Goal: Task Accomplishment & Management: Manage account settings

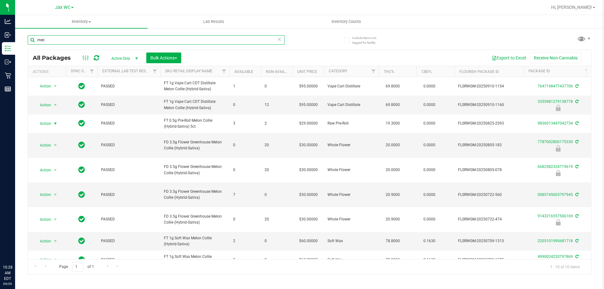
click at [87, 43] on input "mec" at bounding box center [156, 39] width 257 height 9
click at [87, 41] on input "mec" at bounding box center [156, 39] width 257 height 9
type input "4263796560668869"
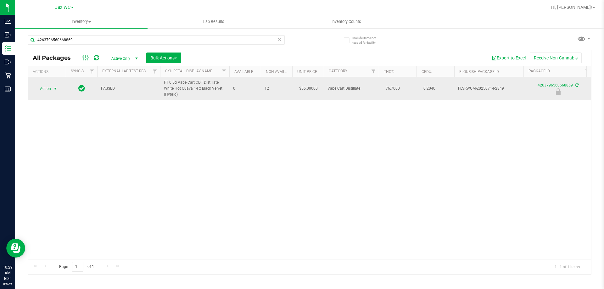
click at [48, 88] on span "Action" at bounding box center [42, 88] width 17 height 9
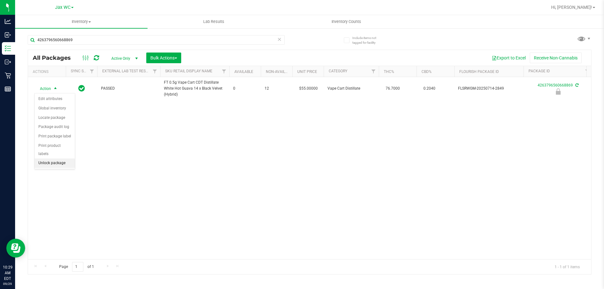
click at [54, 158] on li "Unlock package" at bounding box center [55, 162] width 40 height 9
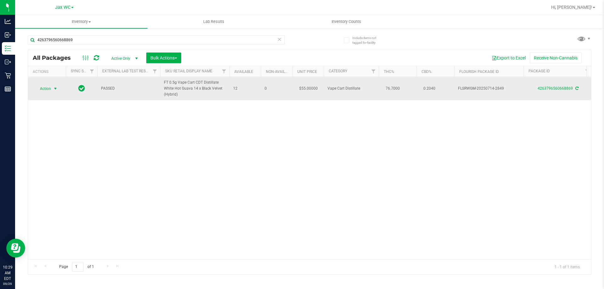
click at [55, 92] on span "select" at bounding box center [56, 88] width 8 height 9
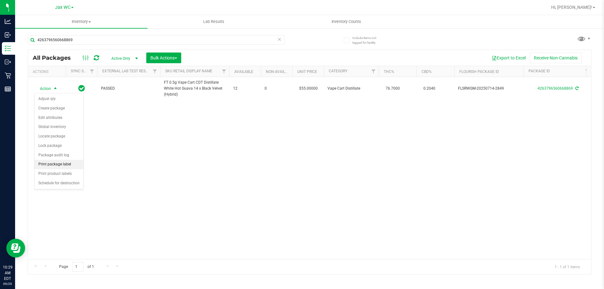
click at [66, 167] on li "Print package label" at bounding box center [59, 164] width 49 height 9
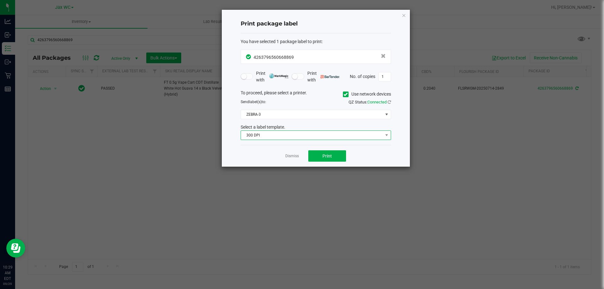
click at [271, 131] on span "300 DPI" at bounding box center [312, 135] width 142 height 9
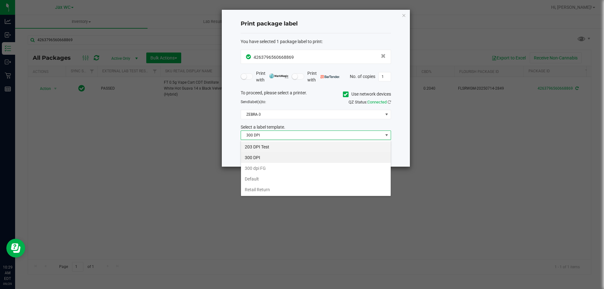
scroll to position [9, 150]
click at [275, 146] on li "203 DPI Test" at bounding box center [316, 146] width 150 height 11
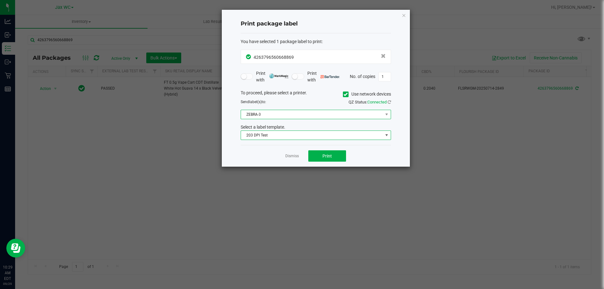
click at [273, 111] on span "ZEBRA-3" at bounding box center [312, 114] width 142 height 9
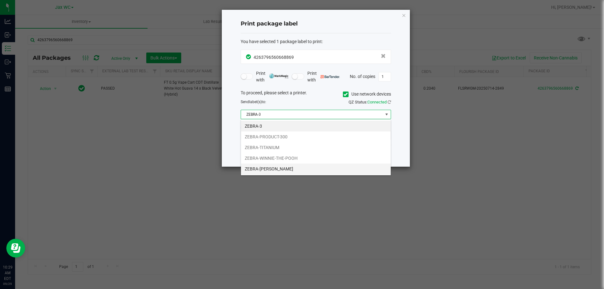
click at [276, 163] on ul "ZEBRA-3 ZEBRA-PRODUCT-300 ZEBRA-TITANIUM ZEBRA-WINNIE-THE-POOH ZEBRA-YOHANNA-LO…" at bounding box center [316, 147] width 150 height 53
click at [275, 167] on li "ZEBRA-YOHANNA-LOGAN" at bounding box center [316, 168] width 150 height 11
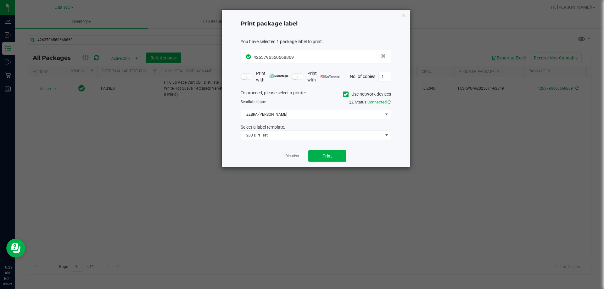
click at [252, 159] on div "Dismiss Print" at bounding box center [315, 156] width 150 height 22
click at [318, 156] on button "Print" at bounding box center [327, 155] width 38 height 11
click at [407, 16] on div "Print package label You have selected 1 package label to print : 42637965606688…" at bounding box center [316, 88] width 188 height 157
click at [404, 16] on icon "button" at bounding box center [403, 15] width 4 height 8
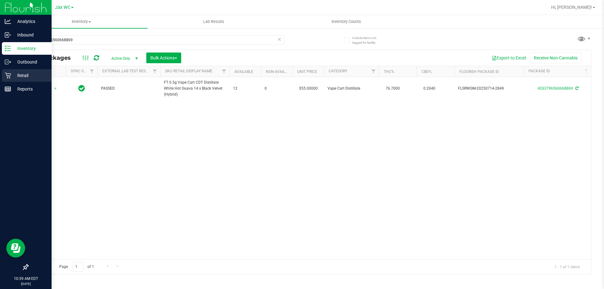
click at [13, 72] on p "Retail" at bounding box center [30, 76] width 38 height 8
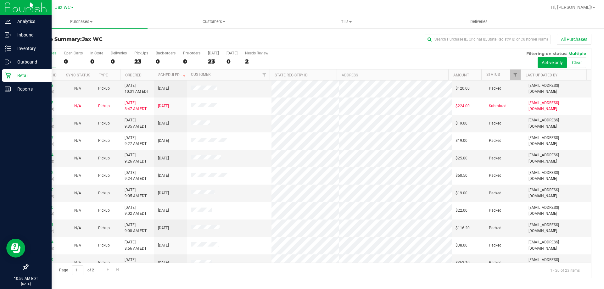
scroll to position [166, 0]
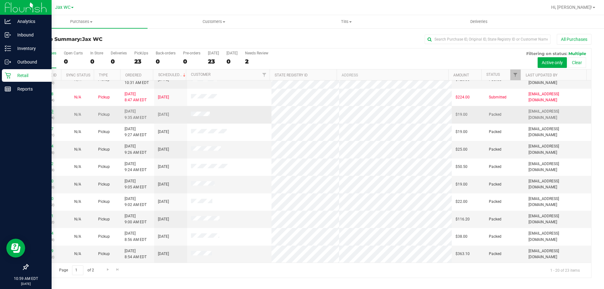
click at [42, 111] on link "12023023" at bounding box center [45, 111] width 18 height 4
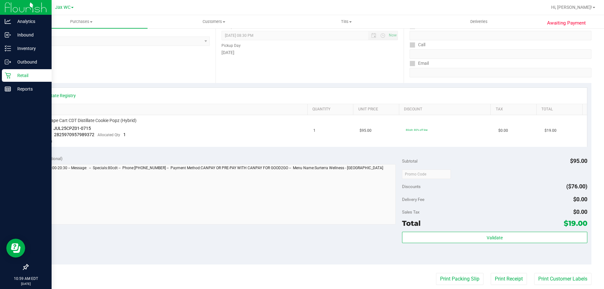
scroll to position [126, 0]
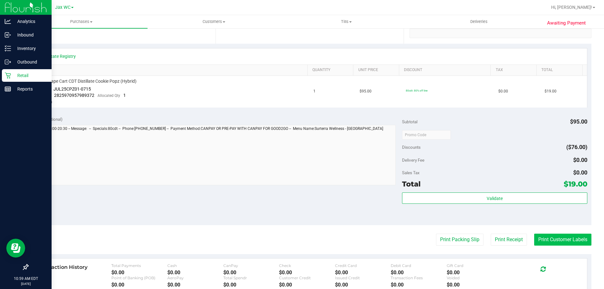
click at [564, 238] on button "Print Customer Labels" at bounding box center [562, 240] width 57 height 12
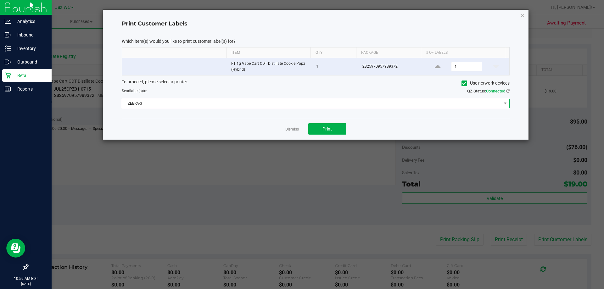
click at [228, 101] on span "ZEBRA-3" at bounding box center [311, 103] width 379 height 9
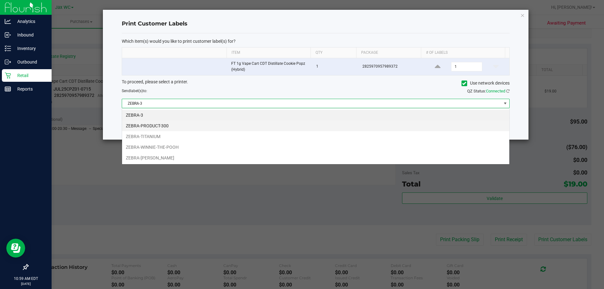
scroll to position [9, 387]
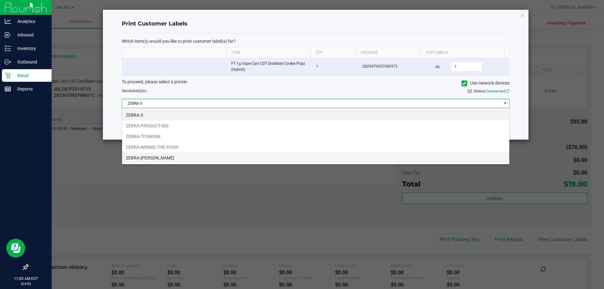
click at [172, 157] on li "ZEBRA-YOHANNA-LOGAN" at bounding box center [315, 157] width 387 height 11
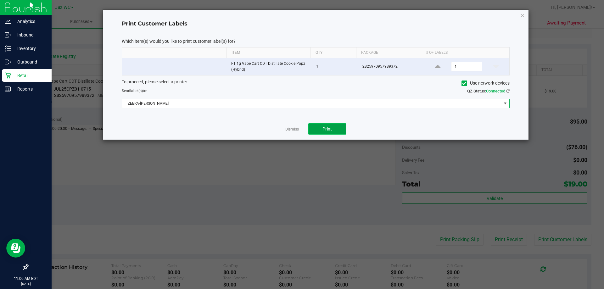
click at [322, 126] on span "Print" at bounding box center [326, 128] width 9 height 5
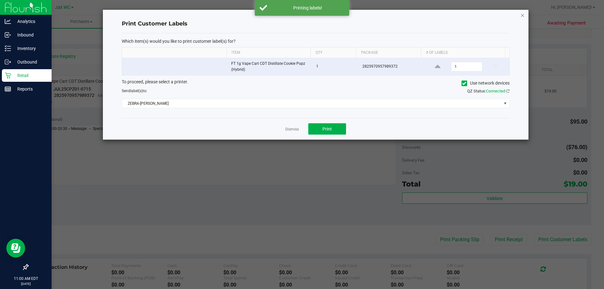
click at [520, 17] on icon "button" at bounding box center [522, 15] width 4 height 8
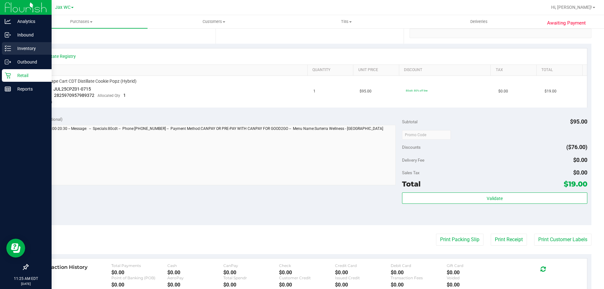
click at [18, 50] on p "Inventory" at bounding box center [30, 49] width 38 height 8
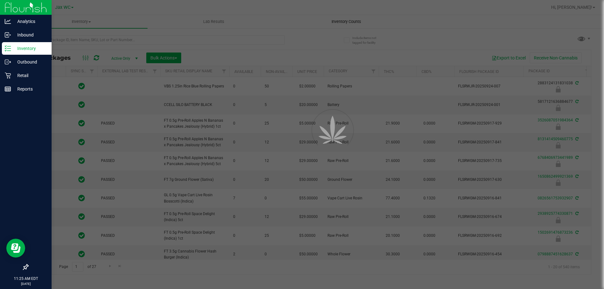
click at [341, 20] on div at bounding box center [302, 144] width 604 height 289
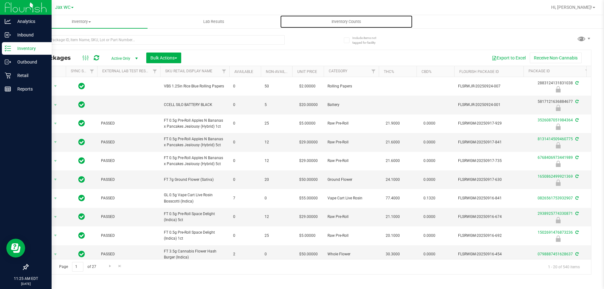
click at [342, 22] on span "Inventory Counts" at bounding box center [346, 22] width 47 height 6
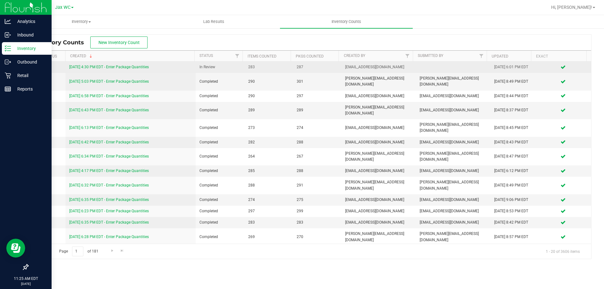
click at [124, 65] on link "9/28/25 4:30 PM EDT - Enter Package Quantities" at bounding box center [109, 67] width 80 height 4
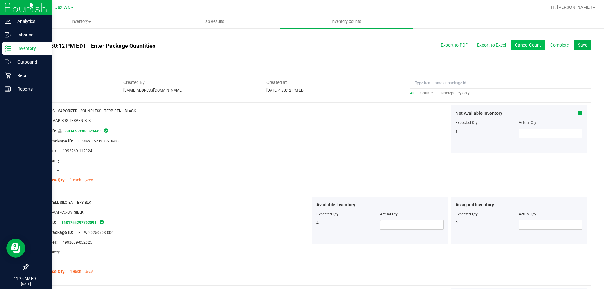
click at [529, 45] on button "Cancel Count" at bounding box center [528, 45] width 34 height 11
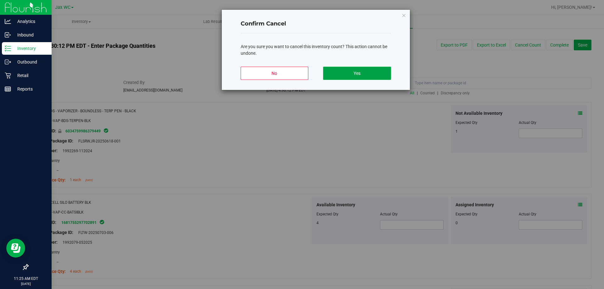
click at [350, 73] on button "Yes" at bounding box center [357, 73] width 68 height 13
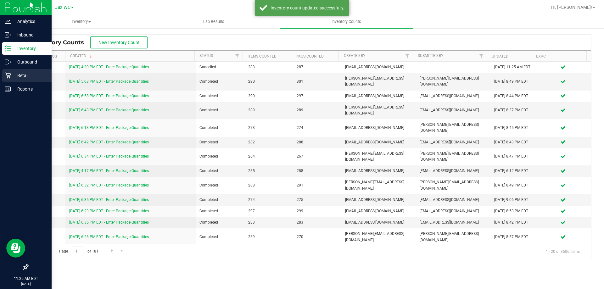
click at [14, 74] on p "Retail" at bounding box center [30, 76] width 38 height 8
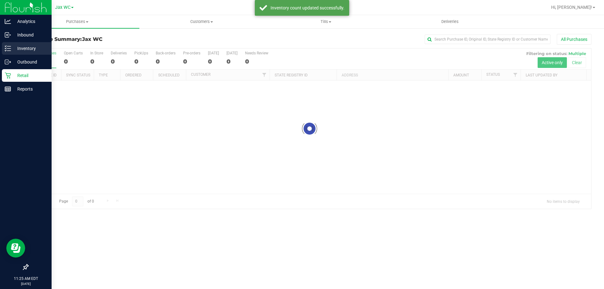
click at [28, 47] on p "Inventory" at bounding box center [30, 49] width 38 height 8
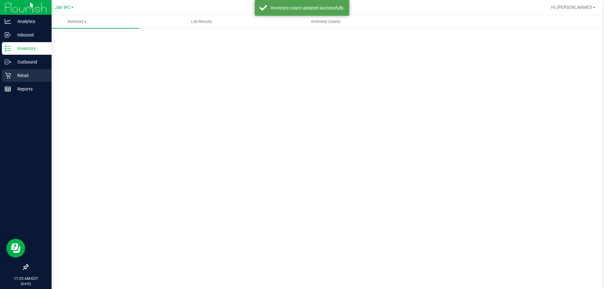
click at [26, 71] on div "Retail" at bounding box center [27, 75] width 50 height 13
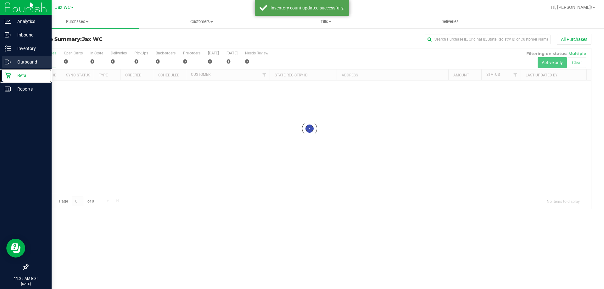
drag, startPoint x: 22, startPoint y: 75, endPoint x: 43, endPoint y: 60, distance: 25.7
click at [22, 75] on p "Retail" at bounding box center [30, 76] width 38 height 8
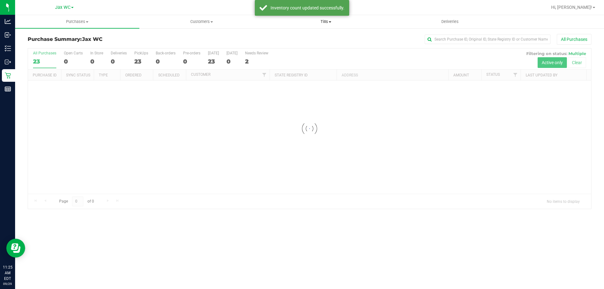
click at [334, 23] on span "Tills" at bounding box center [326, 22] width 124 height 6
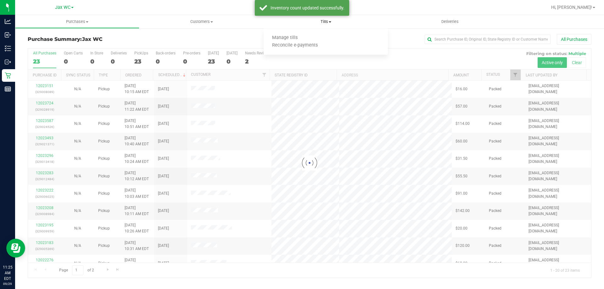
click at [277, 33] on ul "Manage tills Reconcile e-payments" at bounding box center [325, 42] width 124 height 26
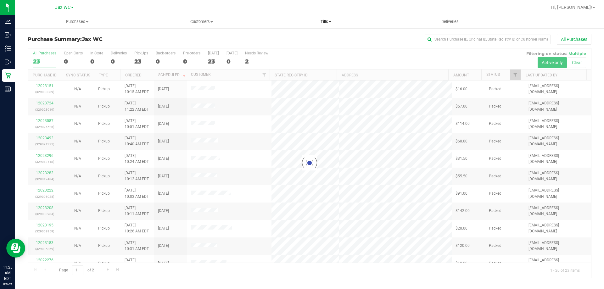
click at [279, 36] on span "Manage tills" at bounding box center [284, 37] width 42 height 5
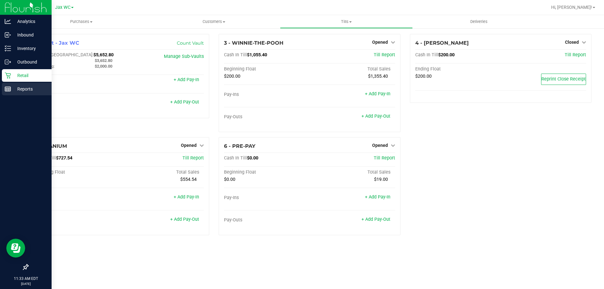
click at [17, 87] on p "Reports" at bounding box center [30, 89] width 38 height 8
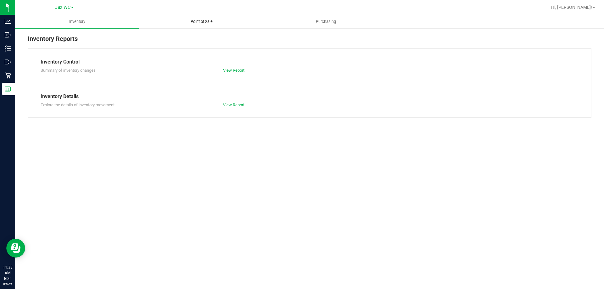
click at [212, 24] on span "Point of Sale" at bounding box center [201, 22] width 39 height 6
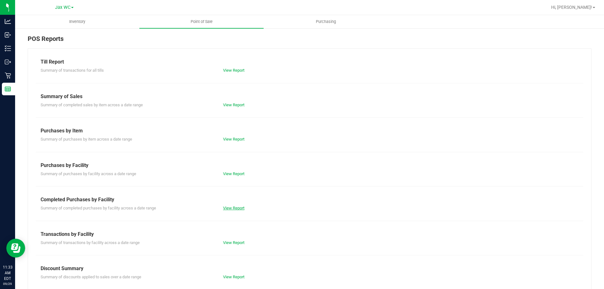
click at [243, 207] on link "View Report" at bounding box center [233, 208] width 21 height 5
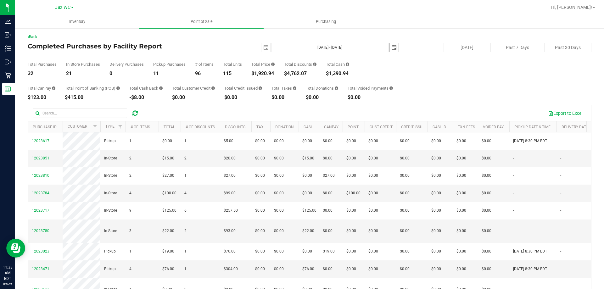
click at [391, 45] on span "select" at bounding box center [393, 47] width 5 height 5
click at [263, 47] on span "select" at bounding box center [265, 47] width 5 height 5
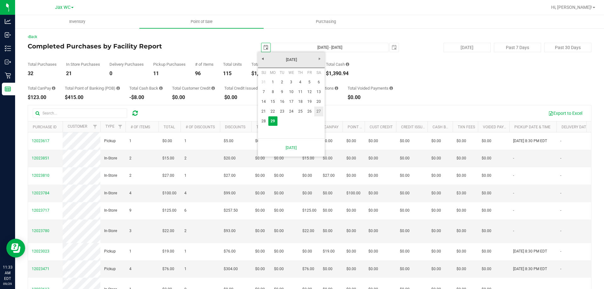
click at [316, 109] on link "27" at bounding box center [318, 112] width 9 height 10
type input "2025-09-27"
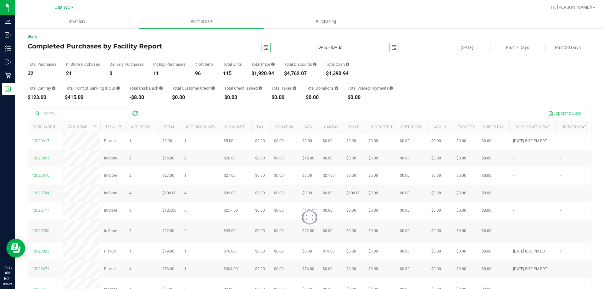
click at [391, 50] on span "select" at bounding box center [393, 47] width 5 height 5
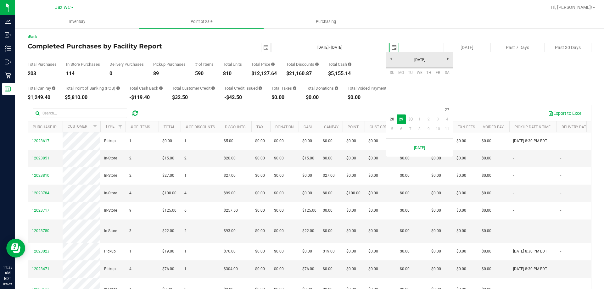
scroll to position [0, 16]
click at [447, 110] on link "27" at bounding box center [446, 110] width 9 height 10
type input "Sep 27, 2025 - Sep 27, 2025"
type input "2025-09-27"
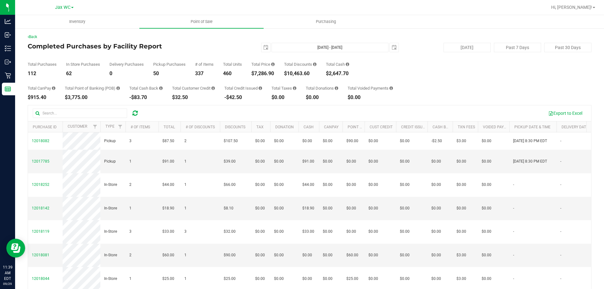
click at [412, 77] on div "Total CanPay $915.40 Total Point of Banking (POB) $3,775.00 Total Cash Back -$8…" at bounding box center [309, 88] width 563 height 24
click at [393, 48] on span "select" at bounding box center [393, 47] width 5 height 5
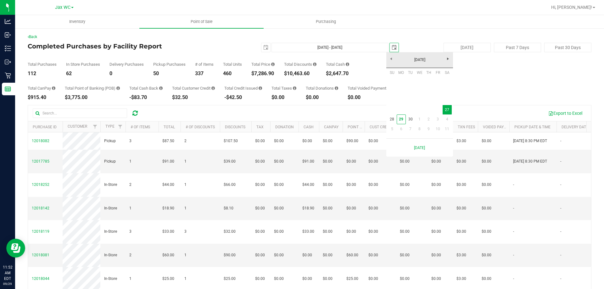
scroll to position [0, 16]
click at [394, 121] on link "28" at bounding box center [391, 119] width 9 height 10
type input "Sep 27, 2025 - Sep 28, 2025"
type input "2025-09-28"
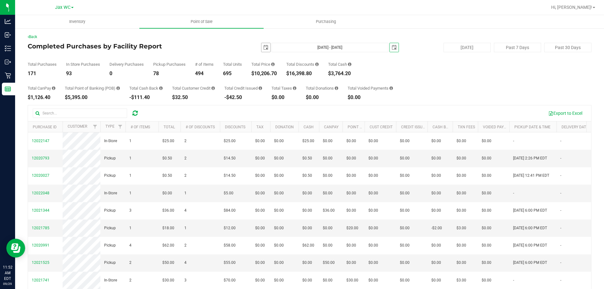
click at [261, 48] on span "select" at bounding box center [265, 47] width 9 height 9
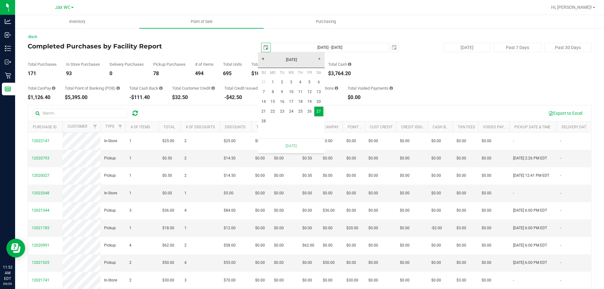
scroll to position [0, 16]
click at [263, 118] on link "28" at bounding box center [263, 121] width 9 height 10
type input "Sep 28, 2025 - Sep 28, 2025"
type input "2025-09-28"
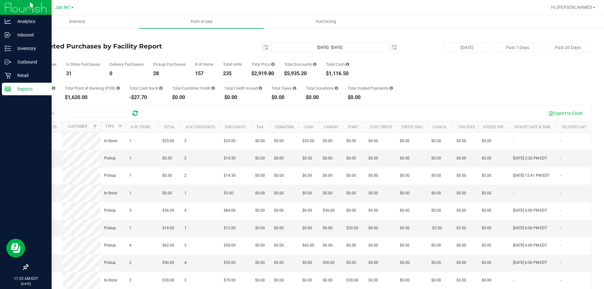
click at [14, 86] on p "Reports" at bounding box center [30, 89] width 38 height 8
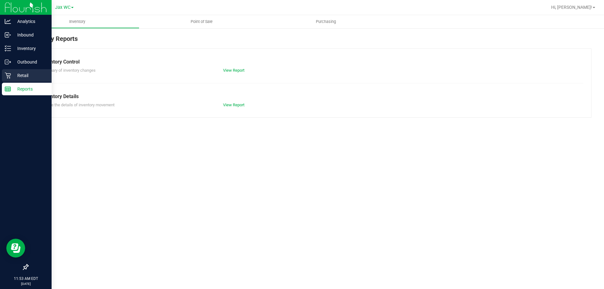
click at [24, 73] on p "Retail" at bounding box center [30, 76] width 38 height 8
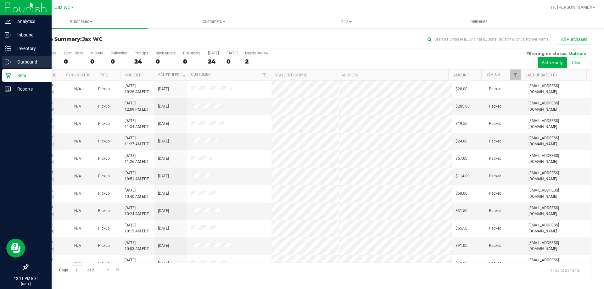
click at [28, 63] on p "Outbound" at bounding box center [30, 62] width 38 height 8
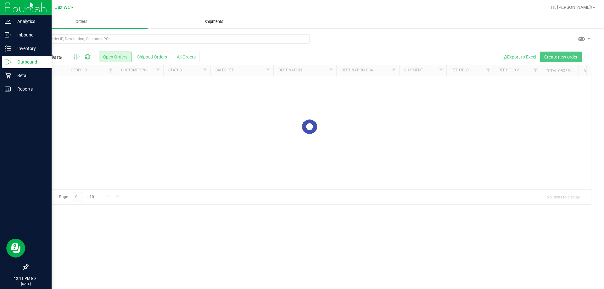
click at [209, 22] on span "Shipments" at bounding box center [214, 22] width 36 height 6
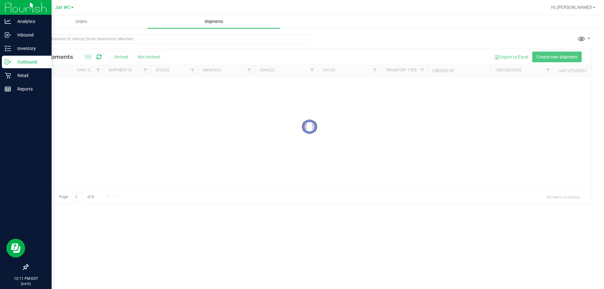
click at [209, 22] on span "Shipments" at bounding box center [214, 22] width 36 height 6
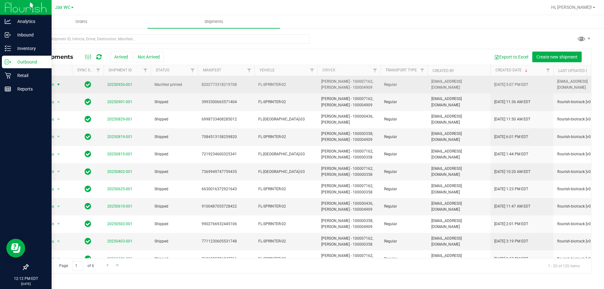
click at [52, 86] on span "Action" at bounding box center [45, 84] width 17 height 9
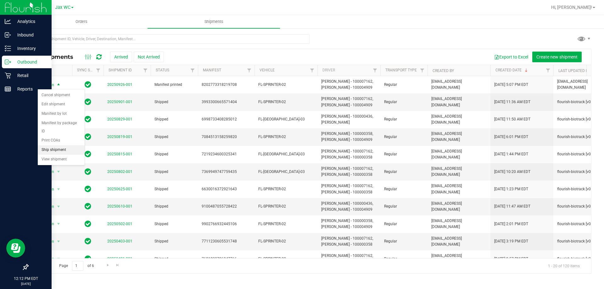
click at [54, 145] on li "Ship shipment" at bounding box center [61, 149] width 47 height 9
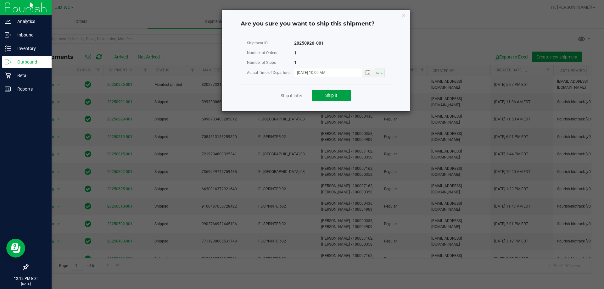
click at [332, 98] on span "Ship it" at bounding box center [331, 95] width 12 height 5
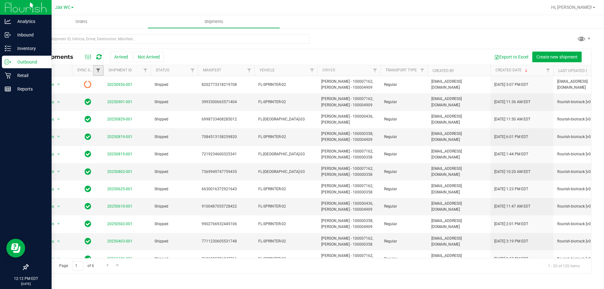
click at [96, 70] on span "Filter" at bounding box center [98, 70] width 5 height 5
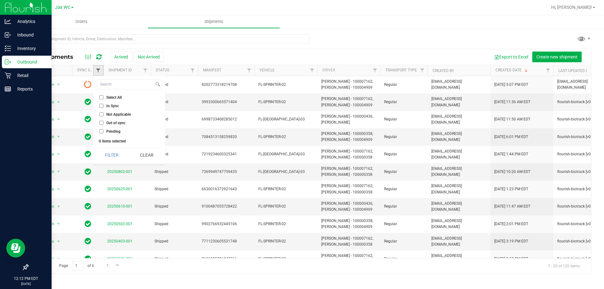
click at [96, 70] on span "Filter" at bounding box center [98, 70] width 5 height 5
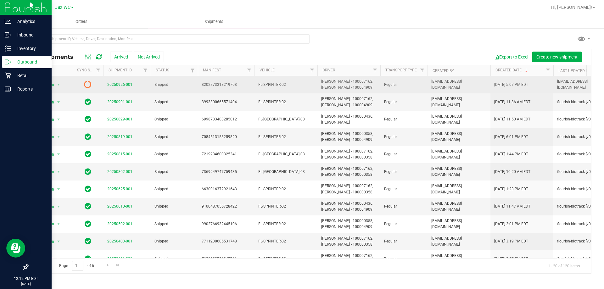
click at [91, 84] on icon at bounding box center [88, 84] width 8 height 8
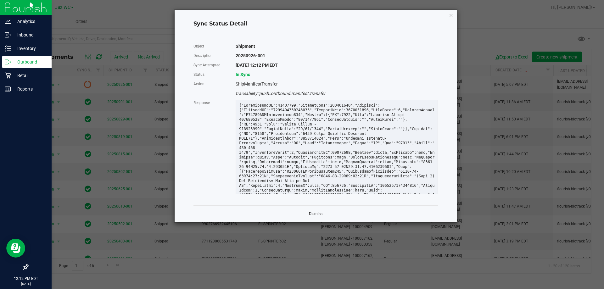
click at [311, 212] on link "Dismiss" at bounding box center [316, 213] width 14 height 5
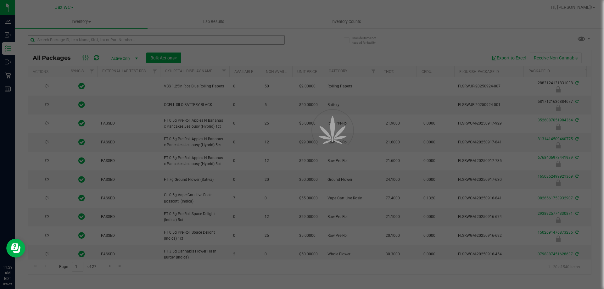
click at [115, 42] on div at bounding box center [302, 144] width 604 height 289
type input "[DATE]"
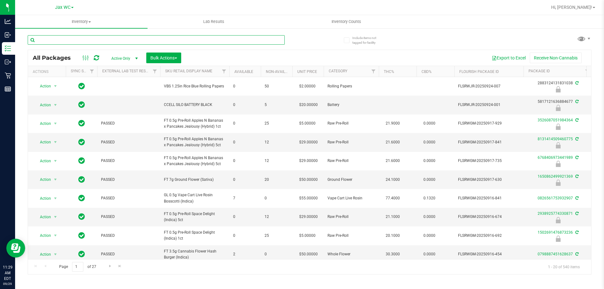
click at [119, 40] on input "text" at bounding box center [156, 39] width 257 height 9
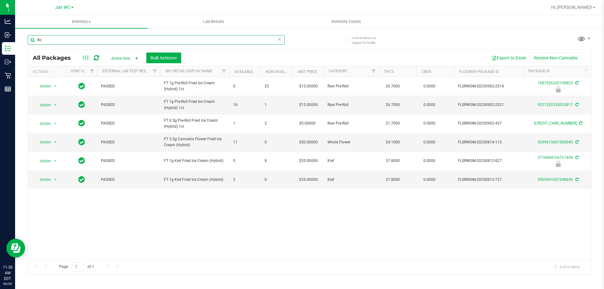
type input "fic"
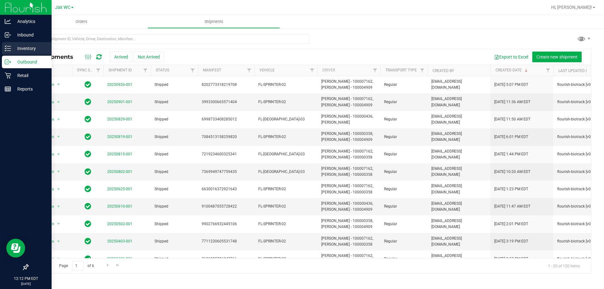
click at [13, 47] on p "Inventory" at bounding box center [30, 49] width 38 height 8
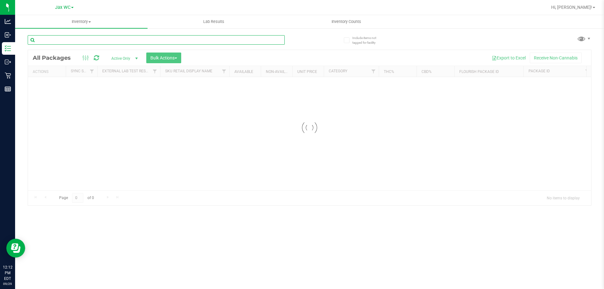
click at [106, 40] on input "text" at bounding box center [156, 39] width 257 height 9
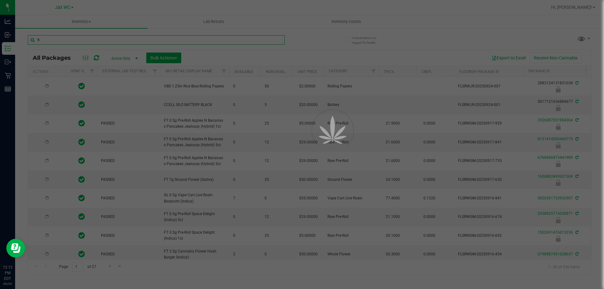
type input "fic"
type input "2026-03-16"
type input "fic"
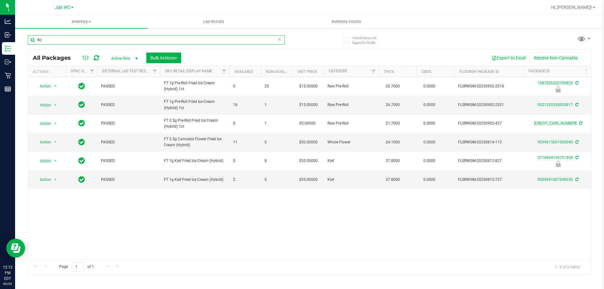
drag, startPoint x: 60, startPoint y: 38, endPoint x: 22, endPoint y: 38, distance: 37.7
click at [22, 38] on div "Include items not tagged for facility fic All Packages Active Only Active Only …" at bounding box center [309, 124] width 589 height 192
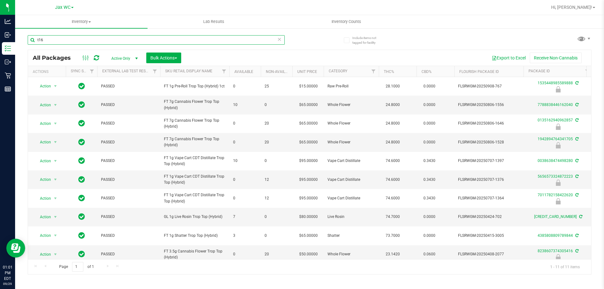
type input "t16"
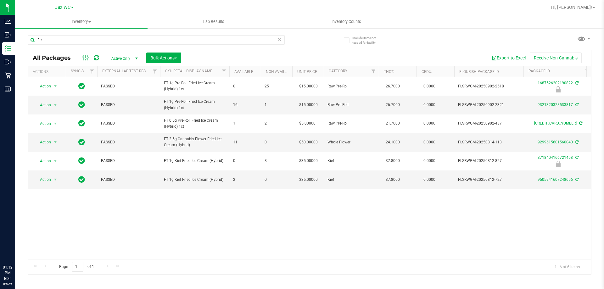
click at [19, 38] on div "Include items not tagged for facility fic All Packages Active Only Active Only …" at bounding box center [309, 124] width 589 height 192
type input "0287894433953923"
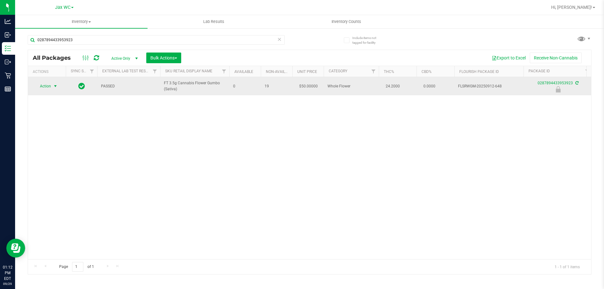
click at [48, 86] on span "Action" at bounding box center [42, 86] width 17 height 9
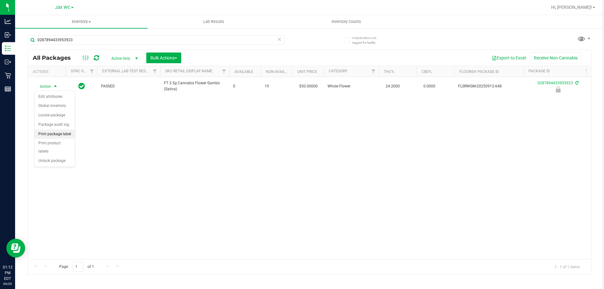
click at [69, 134] on li "Print package label" at bounding box center [55, 134] width 40 height 9
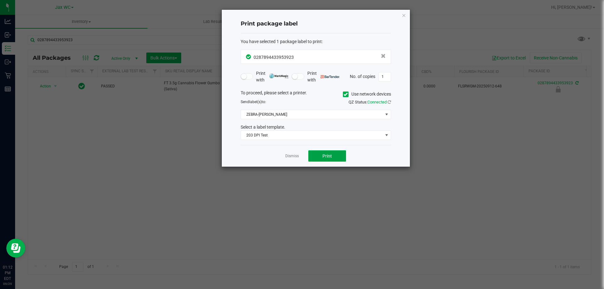
click at [323, 156] on span "Print" at bounding box center [326, 155] width 9 height 5
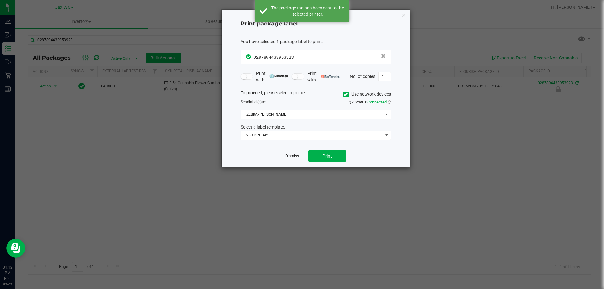
click at [290, 155] on link "Dismiss" at bounding box center [292, 155] width 14 height 5
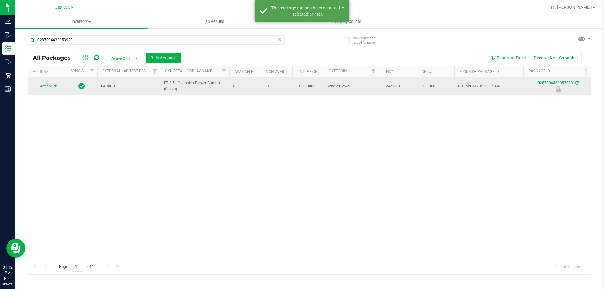
click at [50, 86] on span "Action" at bounding box center [42, 86] width 17 height 9
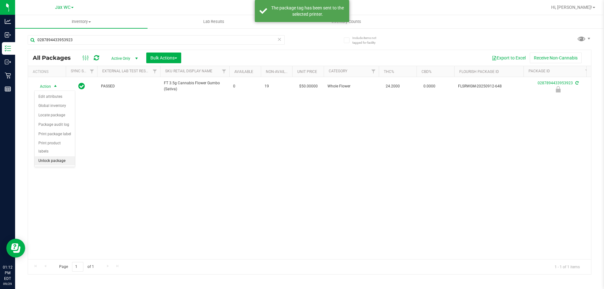
drag, startPoint x: 54, startPoint y: 155, endPoint x: 62, endPoint y: 153, distance: 7.8
click at [55, 156] on li "Unlock package" at bounding box center [55, 160] width 40 height 9
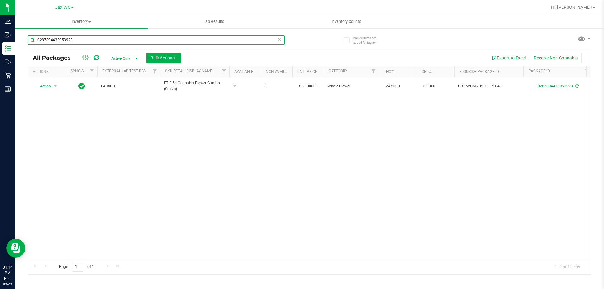
drag, startPoint x: 81, startPoint y: 39, endPoint x: 31, endPoint y: 34, distance: 50.3
click at [31, 34] on div "0287894433953923" at bounding box center [169, 40] width 282 height 20
type input "4606640047341502"
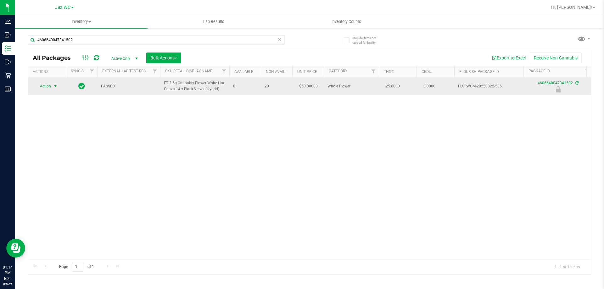
click at [53, 86] on span "select" at bounding box center [55, 86] width 5 height 5
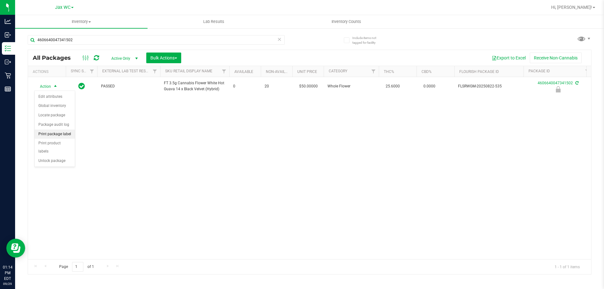
click at [55, 134] on li "Print package label" at bounding box center [55, 134] width 40 height 9
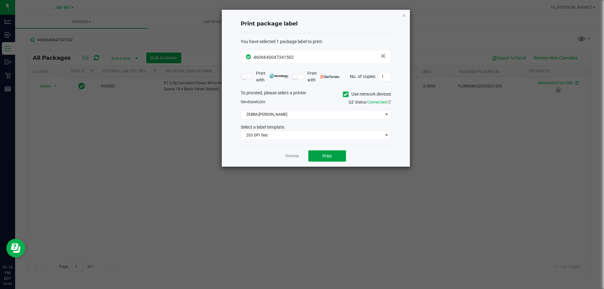
click at [335, 157] on button "Print" at bounding box center [327, 155] width 38 height 11
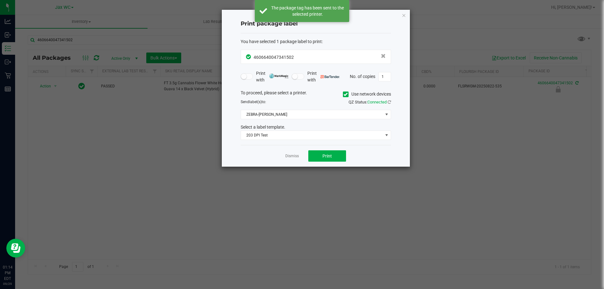
click at [299, 157] on div "Dismiss Print" at bounding box center [315, 156] width 150 height 22
click at [293, 156] on link "Dismiss" at bounding box center [292, 155] width 14 height 5
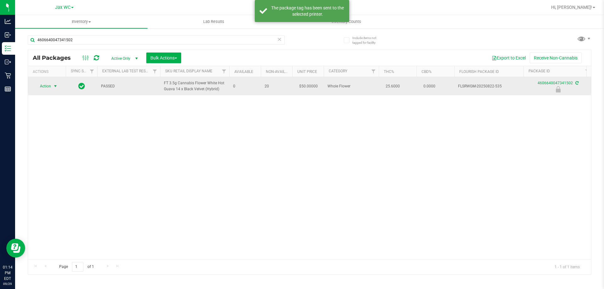
drag, startPoint x: 53, startPoint y: 85, endPoint x: 53, endPoint y: 89, distance: 4.1
click at [53, 85] on span "select" at bounding box center [55, 86] width 5 height 5
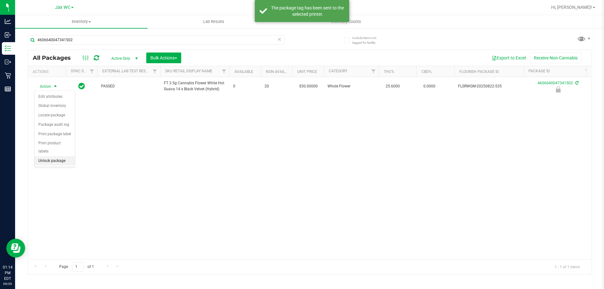
click at [50, 156] on li "Unlock package" at bounding box center [55, 160] width 40 height 9
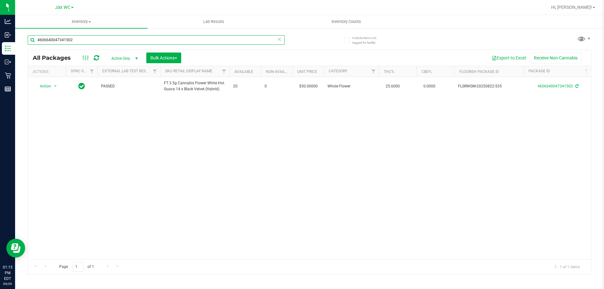
drag, startPoint x: 87, startPoint y: 37, endPoint x: 28, endPoint y: 32, distance: 59.3
click at [28, 32] on div "4606640047341502" at bounding box center [169, 40] width 282 height 20
type input "5259647369601810"
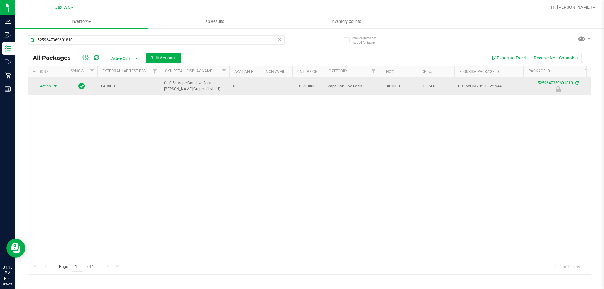
click at [49, 85] on span "Action" at bounding box center [42, 86] width 17 height 9
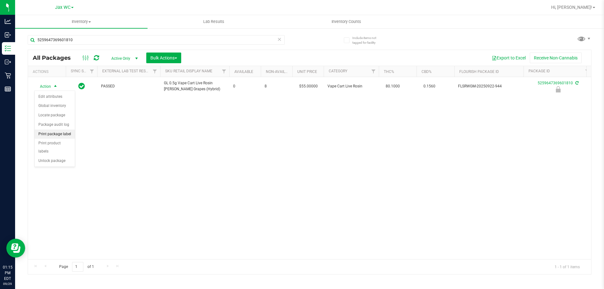
click at [60, 134] on li "Print package label" at bounding box center [55, 134] width 40 height 9
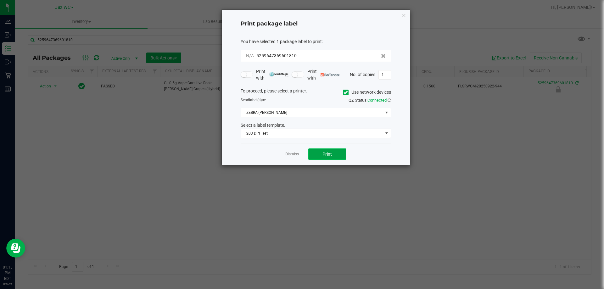
click at [327, 154] on span "Print" at bounding box center [326, 154] width 9 height 5
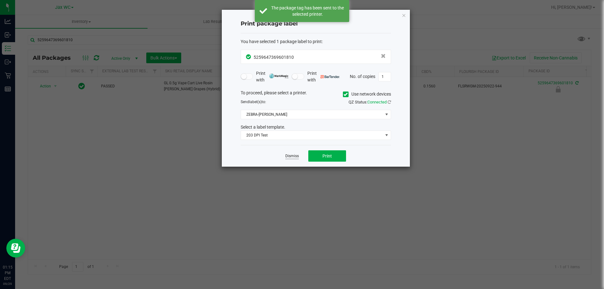
click at [287, 155] on link "Dismiss" at bounding box center [292, 155] width 14 height 5
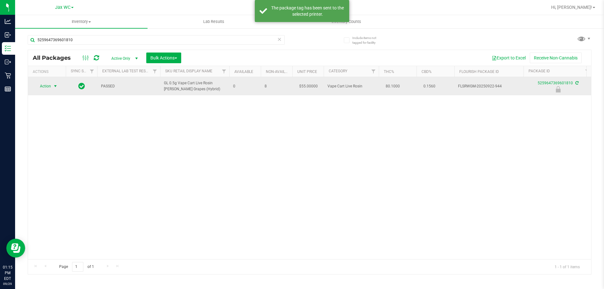
click at [54, 86] on span "select" at bounding box center [55, 86] width 5 height 5
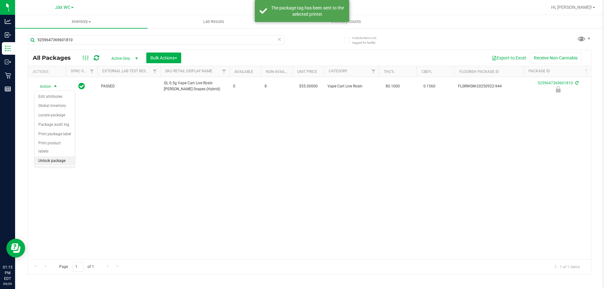
click at [57, 156] on li "Unlock package" at bounding box center [55, 160] width 40 height 9
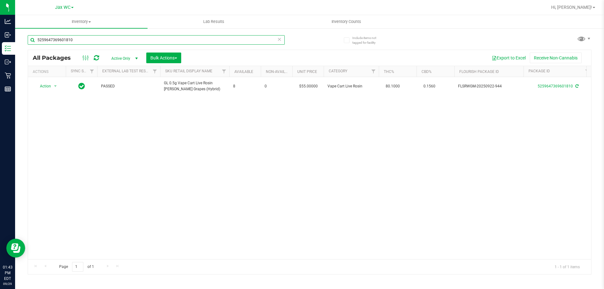
click at [74, 43] on input "5259647369601810" at bounding box center [156, 39] width 257 height 9
type input "6850349951061478"
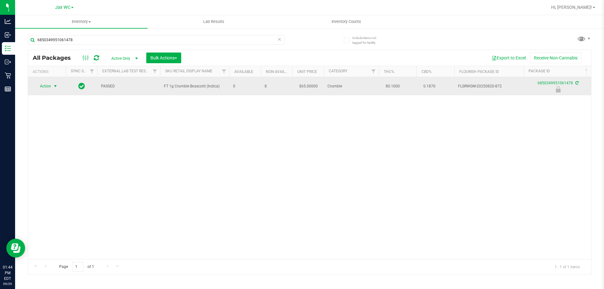
click at [55, 86] on span "select" at bounding box center [55, 86] width 5 height 5
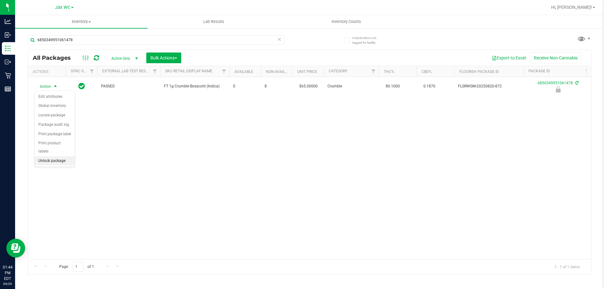
click at [62, 156] on li "Unlock package" at bounding box center [55, 160] width 40 height 9
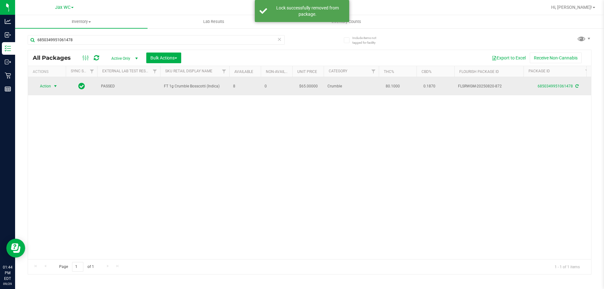
click at [55, 87] on span "select" at bounding box center [55, 86] width 5 height 5
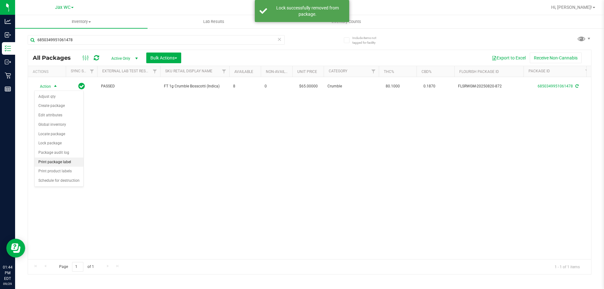
click at [70, 162] on li "Print package label" at bounding box center [59, 162] width 49 height 9
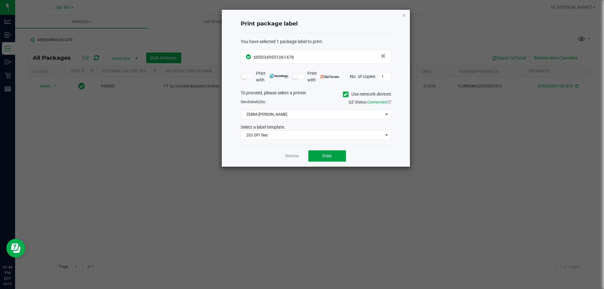
click at [330, 158] on span "Print" at bounding box center [326, 155] width 9 height 5
click at [404, 15] on icon "button" at bounding box center [403, 15] width 4 height 8
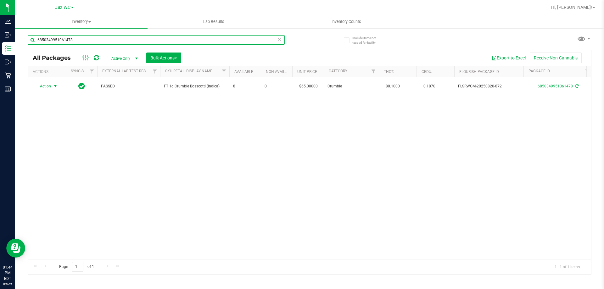
click at [111, 39] on input "6850349951061478" at bounding box center [156, 39] width 257 height 9
type input "2764208743587255"
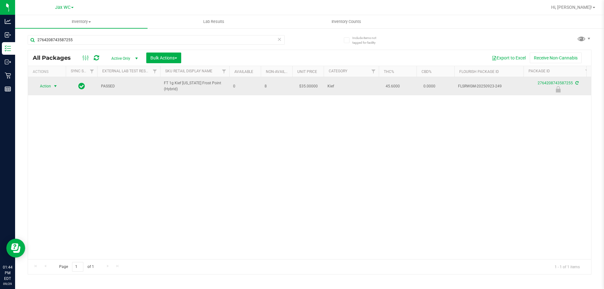
click at [50, 86] on span "Action" at bounding box center [42, 86] width 17 height 9
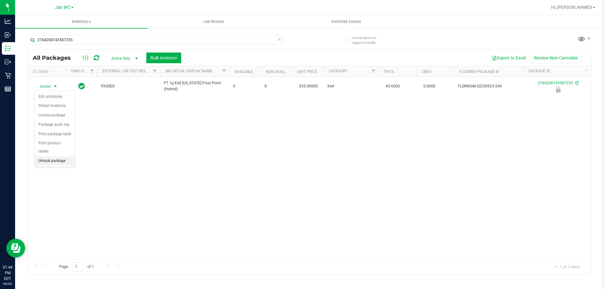
click at [53, 156] on li "Unlock package" at bounding box center [55, 160] width 40 height 9
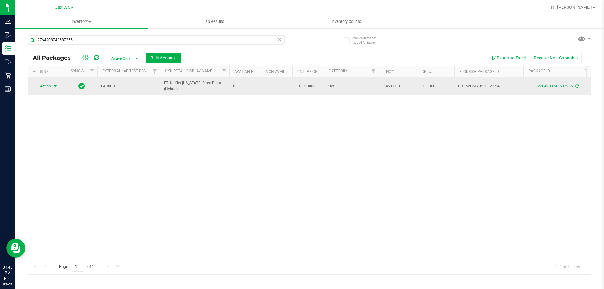
click at [52, 85] on span "select" at bounding box center [56, 86] width 8 height 9
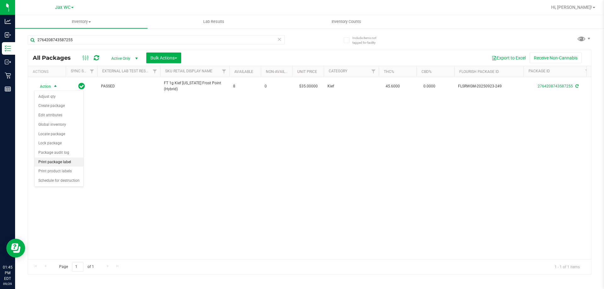
click at [69, 159] on li "Print package label" at bounding box center [59, 162] width 49 height 9
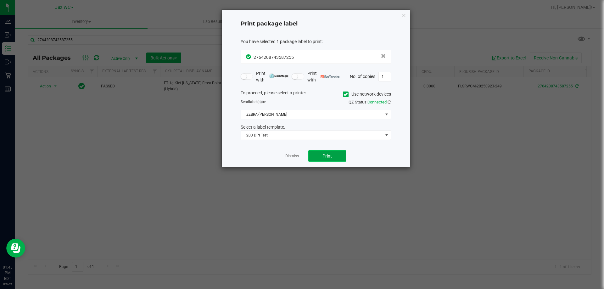
click at [330, 156] on span "Print" at bounding box center [326, 155] width 9 height 5
click at [403, 19] on icon "button" at bounding box center [403, 15] width 4 height 8
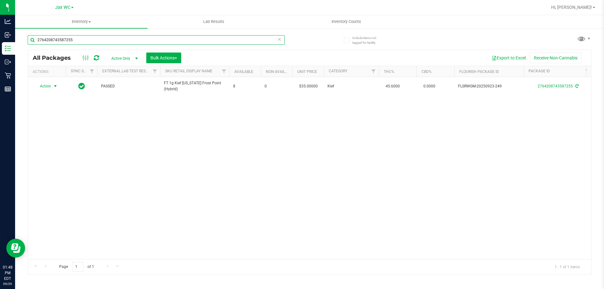
click at [120, 37] on input "2764208743587255" at bounding box center [156, 39] width 257 height 9
type input "8999121153378382"
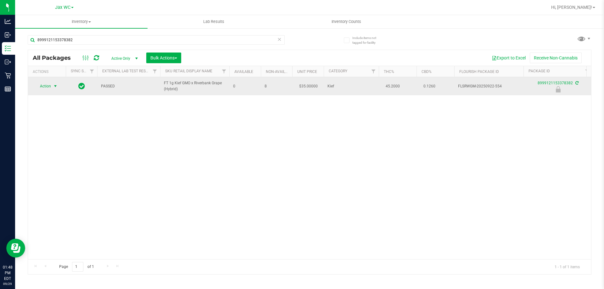
click at [55, 87] on span "select" at bounding box center [55, 86] width 5 height 5
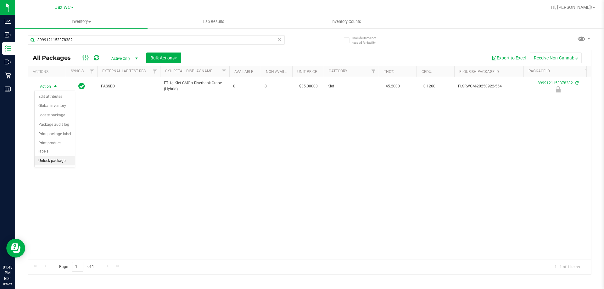
click at [56, 156] on li "Unlock package" at bounding box center [55, 160] width 40 height 9
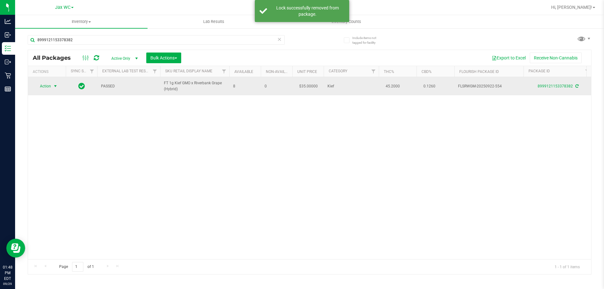
click at [56, 88] on span "select" at bounding box center [55, 86] width 5 height 5
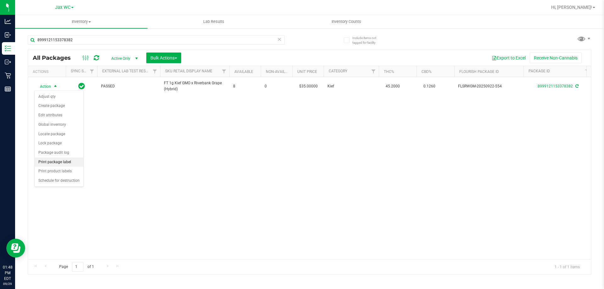
click at [68, 162] on li "Print package label" at bounding box center [59, 162] width 49 height 9
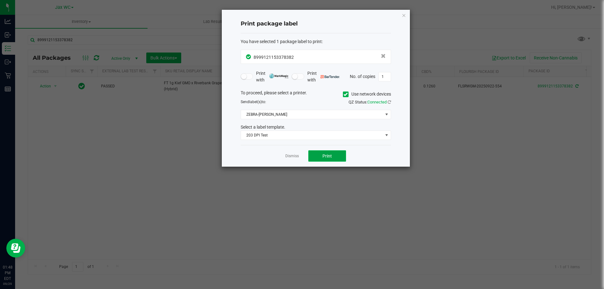
click at [328, 160] on button "Print" at bounding box center [327, 155] width 38 height 11
click at [403, 13] on icon "button" at bounding box center [403, 15] width 4 height 8
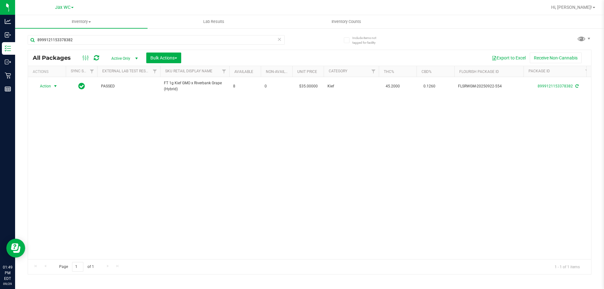
click at [139, 34] on div "8999121153378382" at bounding box center [169, 40] width 282 height 20
click at [140, 36] on input "8999121153378382" at bounding box center [156, 39] width 257 height 9
type input "3383369998007721"
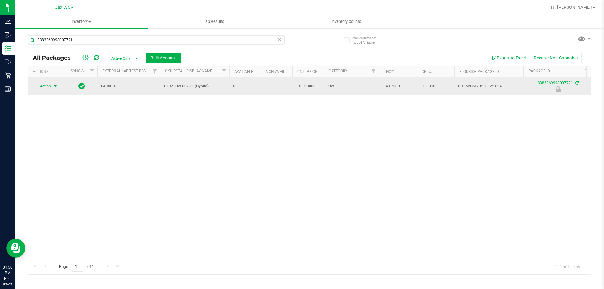
click at [49, 83] on span "Action" at bounding box center [42, 86] width 17 height 9
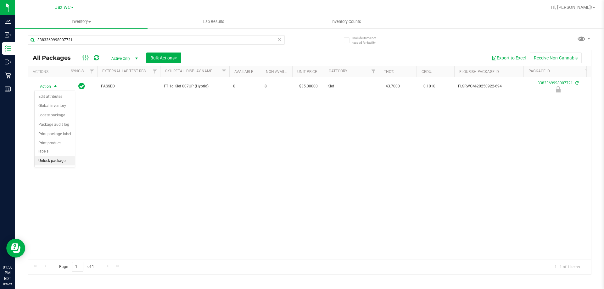
click at [47, 156] on li "Unlock package" at bounding box center [55, 160] width 40 height 9
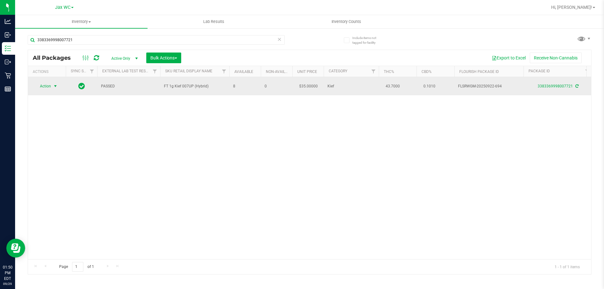
click at [56, 86] on span "select" at bounding box center [55, 86] width 5 height 5
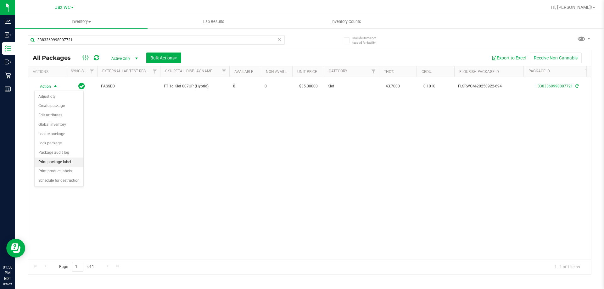
click at [71, 160] on li "Print package label" at bounding box center [59, 162] width 49 height 9
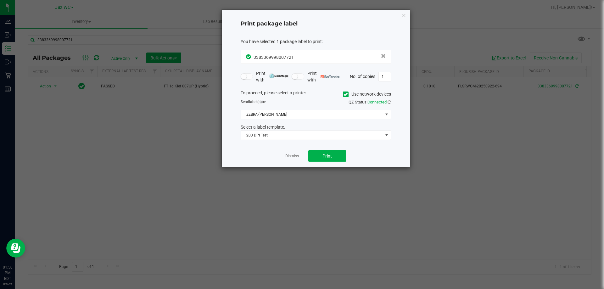
click at [319, 162] on div "Dismiss Print" at bounding box center [315, 156] width 150 height 22
click at [321, 158] on button "Print" at bounding box center [327, 155] width 38 height 11
click at [404, 14] on icon "button" at bounding box center [403, 15] width 4 height 8
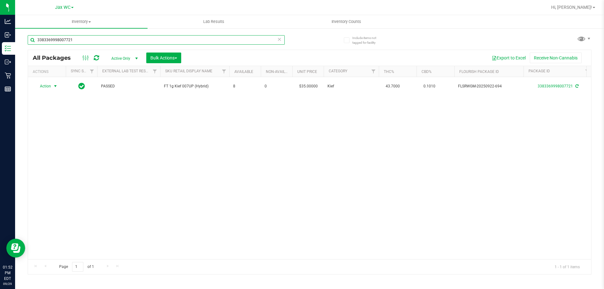
click at [95, 40] on input "3383369998007721" at bounding box center [156, 39] width 257 height 9
type input "3310619428649850"
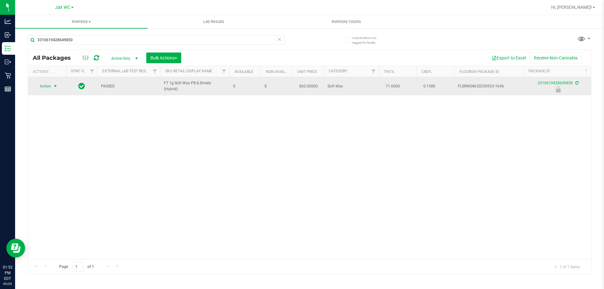
click at [42, 89] on span "Action" at bounding box center [42, 86] width 17 height 9
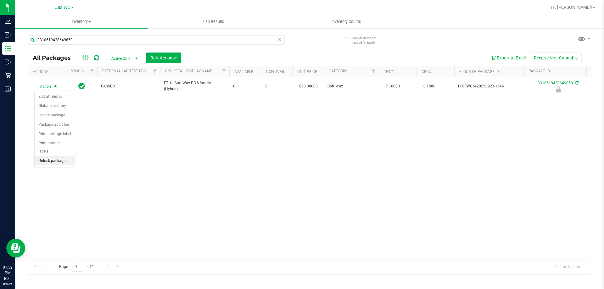
click at [64, 156] on li "Unlock package" at bounding box center [55, 160] width 40 height 9
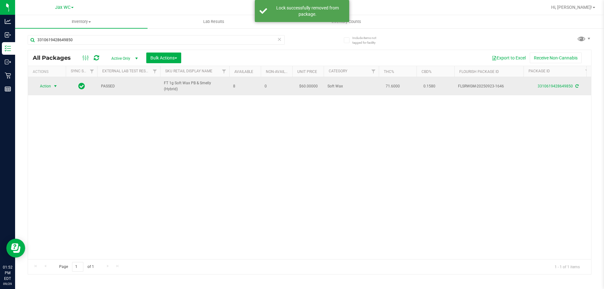
click at [46, 85] on span "Action" at bounding box center [42, 86] width 17 height 9
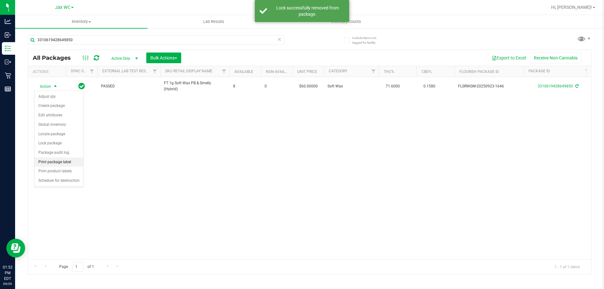
click at [68, 161] on li "Print package label" at bounding box center [59, 162] width 49 height 9
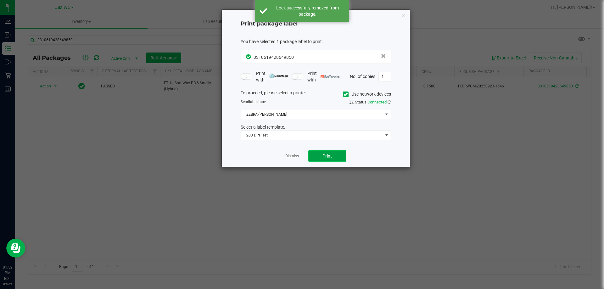
click at [325, 158] on span "Print" at bounding box center [326, 155] width 9 height 5
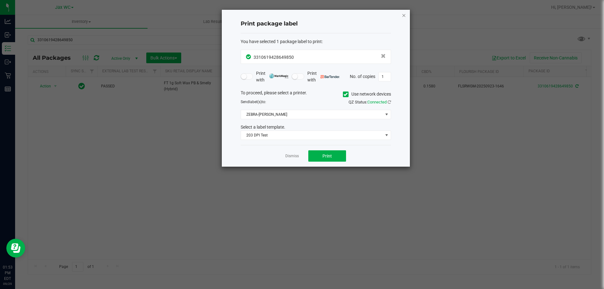
click at [406, 15] on icon "button" at bounding box center [403, 15] width 4 height 8
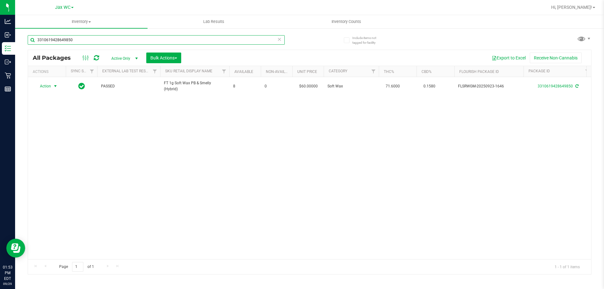
click at [149, 42] on input "3310619428649850" at bounding box center [156, 39] width 257 height 9
type input "0047435742018301"
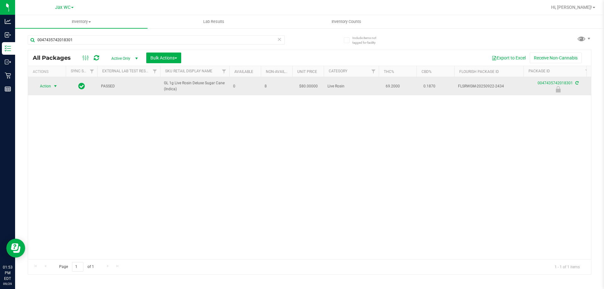
click at [52, 88] on span "select" at bounding box center [56, 86] width 8 height 9
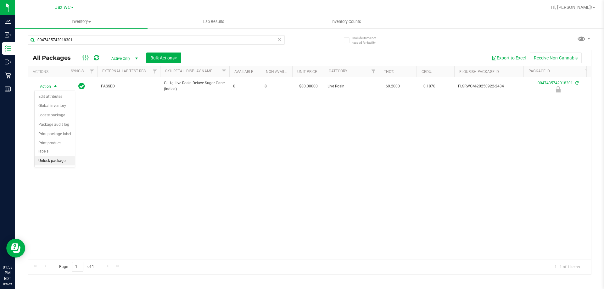
click at [56, 156] on li "Unlock package" at bounding box center [55, 160] width 40 height 9
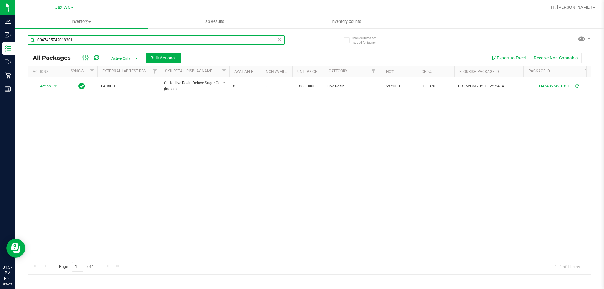
click at [129, 41] on input "0047435742018301" at bounding box center [156, 39] width 257 height 9
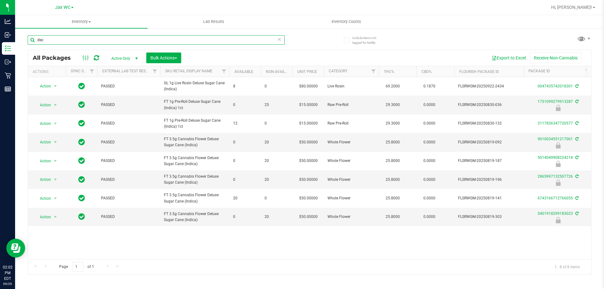
click at [112, 41] on input "dsc" at bounding box center [156, 39] width 257 height 9
click at [113, 41] on input "dsc" at bounding box center [156, 39] width 257 height 9
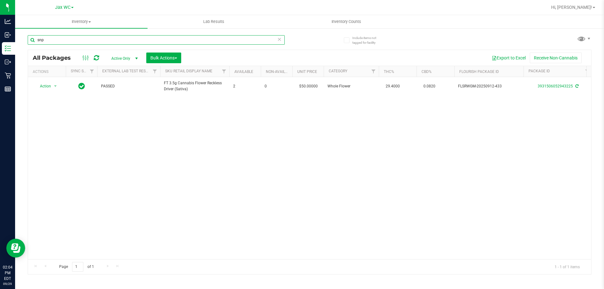
click at [64, 36] on input "snp" at bounding box center [156, 39] width 257 height 9
type input "4606640047341502"
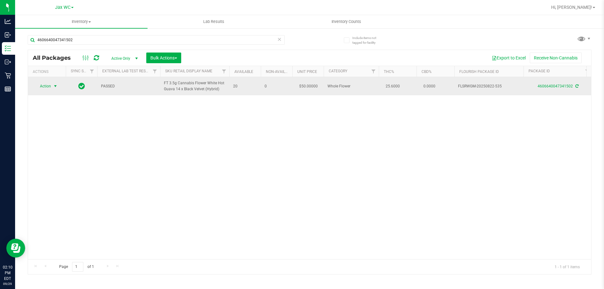
click at [47, 86] on span "Action" at bounding box center [42, 86] width 17 height 9
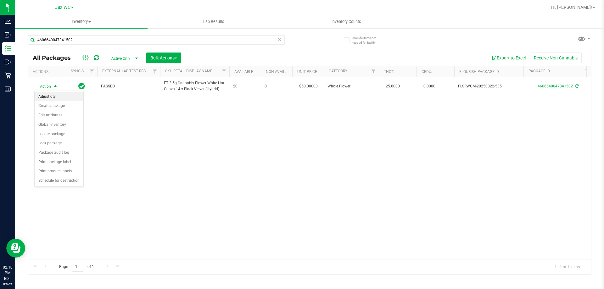
click at [57, 100] on li "Adjust qty" at bounding box center [59, 96] width 49 height 9
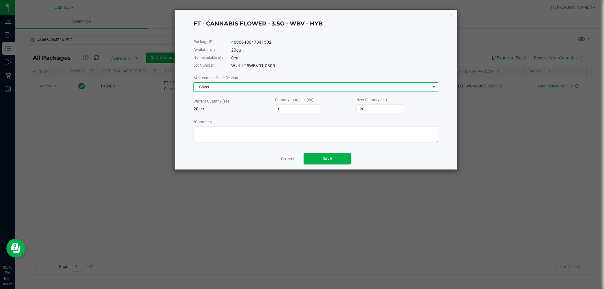
click at [221, 88] on span "Select" at bounding box center [312, 87] width 236 height 9
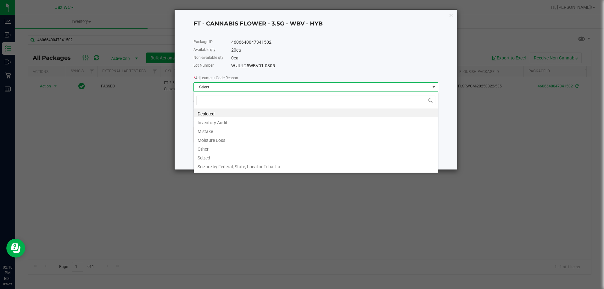
scroll to position [9, 245]
click at [273, 120] on li "Inventory Audit" at bounding box center [316, 121] width 244 height 9
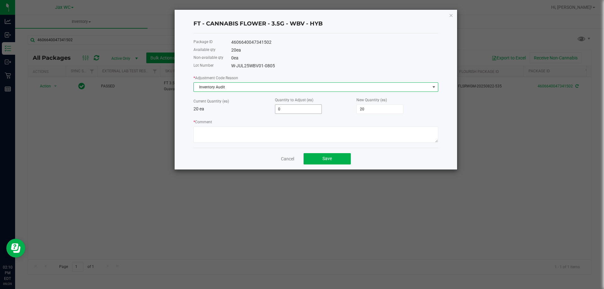
click at [285, 109] on input "0" at bounding box center [298, 109] width 46 height 9
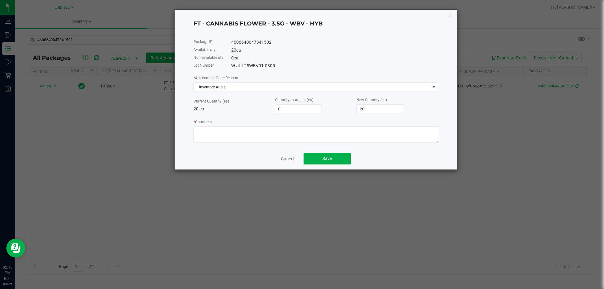
click at [248, 108] on p "20 ea" at bounding box center [233, 109] width 81 height 7
click at [277, 109] on input "0" at bounding box center [298, 109] width 46 height 9
type input "1"
type input "21"
drag, startPoint x: 246, startPoint y: 108, endPoint x: 266, endPoint y: 104, distance: 20.5
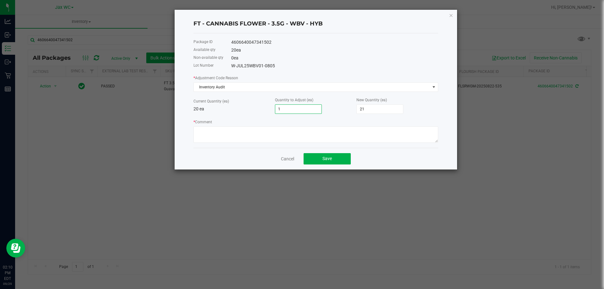
click at [247, 108] on p "20 ea" at bounding box center [233, 109] width 81 height 7
type input "-18"
type input "2"
type input "1"
type input "21"
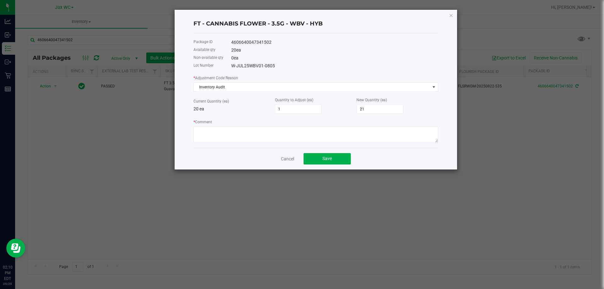
click at [337, 114] on div "* Adjustment Code Reason Inventory Audit Current Quantity (ea) 20 ea Quantity t…" at bounding box center [315, 109] width 245 height 68
type input "0"
type input "20"
type input "0"
click at [334, 118] on div "* Adjustment Code Reason Inventory Audit Current Quantity (ea) 20 ea Quantity t…" at bounding box center [315, 109] width 245 height 68
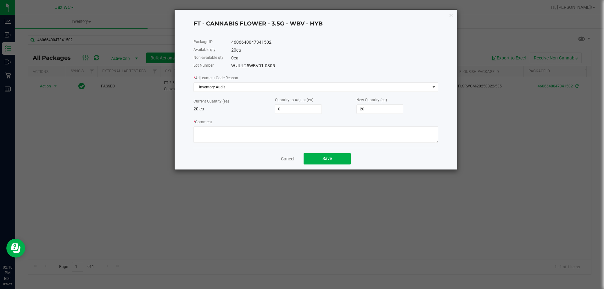
click at [283, 155] on app-cancel-button "Cancel" at bounding box center [287, 158] width 13 height 7
click at [284, 158] on link "Cancel" at bounding box center [287, 159] width 13 height 6
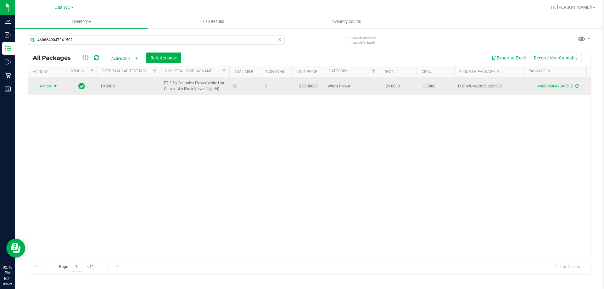
click at [43, 82] on span "Action" at bounding box center [42, 86] width 17 height 9
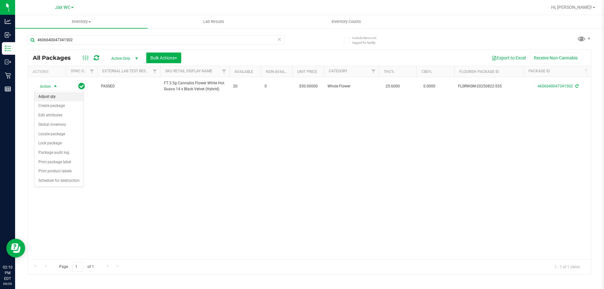
click at [46, 95] on li "Adjust qty" at bounding box center [59, 96] width 49 height 9
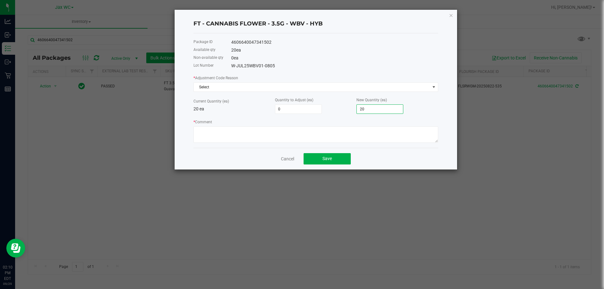
type input "-18"
type input "2"
type input "1"
type input "21"
type input "-18"
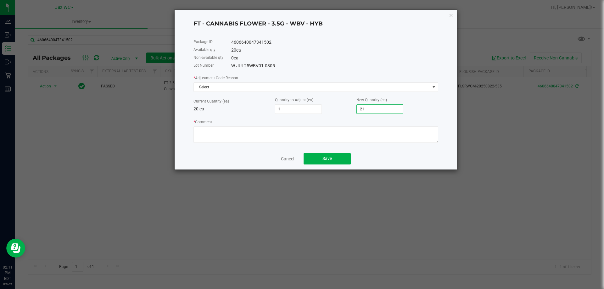
type input "2"
drag, startPoint x: 370, startPoint y: 112, endPoint x: 344, endPoint y: 113, distance: 25.5
click at [344, 113] on div "Current Quantity (ea) 20 ea Quantity to Adjust (ea) -18 New Quantity (ea) 2" at bounding box center [315, 105] width 245 height 17
type input "1"
type input "21"
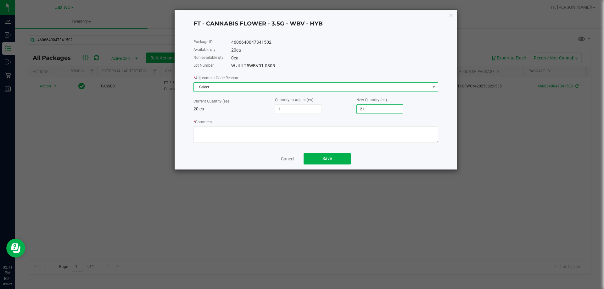
click at [410, 88] on span "Select" at bounding box center [312, 87] width 236 height 9
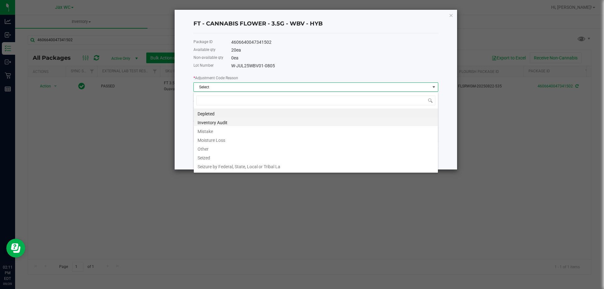
click at [230, 121] on li "Inventory Audit" at bounding box center [316, 121] width 244 height 9
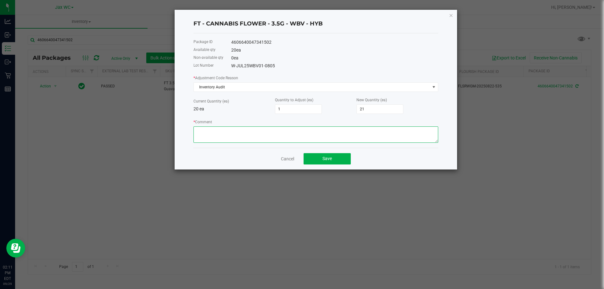
click at [206, 131] on textarea "* Comment" at bounding box center [315, 134] width 245 height 16
drag, startPoint x: 221, startPoint y: 132, endPoint x: 204, endPoint y: 130, distance: 16.5
click at [204, 130] on textarea "* Comment" at bounding box center [315, 134] width 245 height 16
click at [235, 139] on textarea "* Comment" at bounding box center [315, 134] width 245 height 16
click at [232, 129] on textarea "* Comment" at bounding box center [315, 134] width 245 height 16
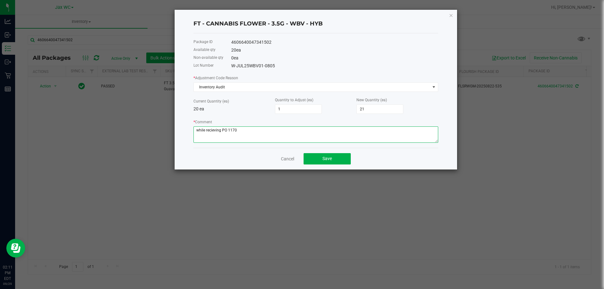
drag, startPoint x: 221, startPoint y: 131, endPoint x: 206, endPoint y: 132, distance: 15.1
click at [206, 132] on textarea "* Comment" at bounding box center [315, 134] width 245 height 16
click at [246, 129] on textarea "* Comment" at bounding box center [315, 134] width 245 height 16
click at [309, 131] on textarea "* Comment" at bounding box center [315, 134] width 245 height 16
type textarea "while unlockiing this box in PO #1170, it was found we were +1 unit. Adjusting …"
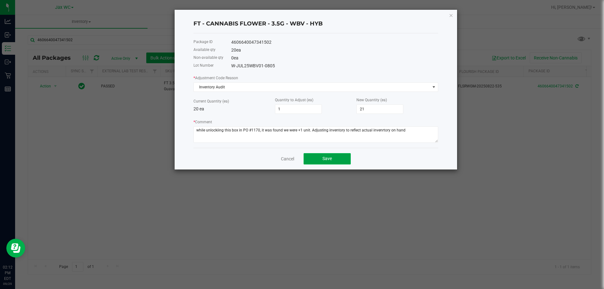
click at [317, 157] on button "Save" at bounding box center [326, 158] width 47 height 11
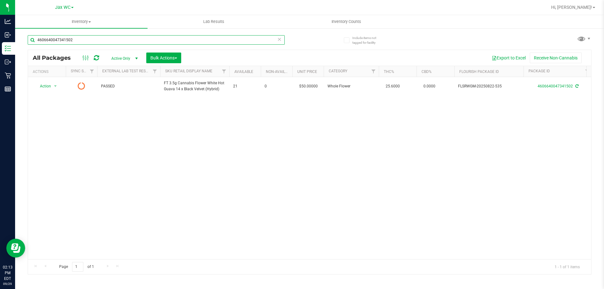
click at [58, 39] on input "4606640047341502" at bounding box center [156, 39] width 257 height 9
click at [57, 38] on input "4606640047341502" at bounding box center [156, 39] width 257 height 9
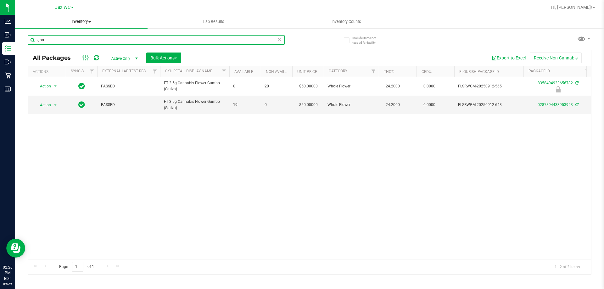
type input "gbo"
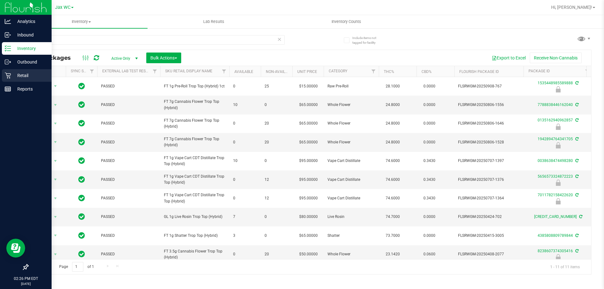
click at [11, 75] on icon at bounding box center [8, 75] width 6 height 6
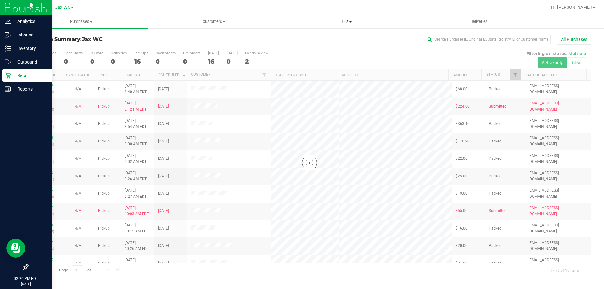
click at [343, 23] on span "Tills" at bounding box center [346, 22] width 132 height 6
click at [311, 36] on span "Manage tills" at bounding box center [301, 37] width 42 height 5
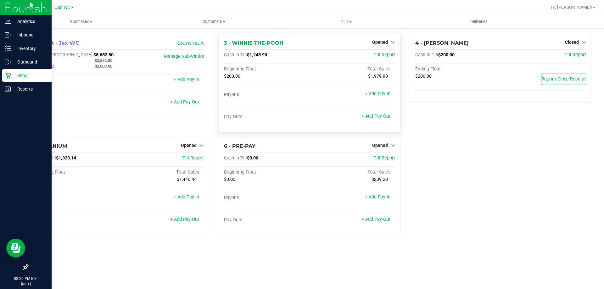
click at [377, 118] on link "+ Add Pay-Out" at bounding box center [375, 115] width 29 height 5
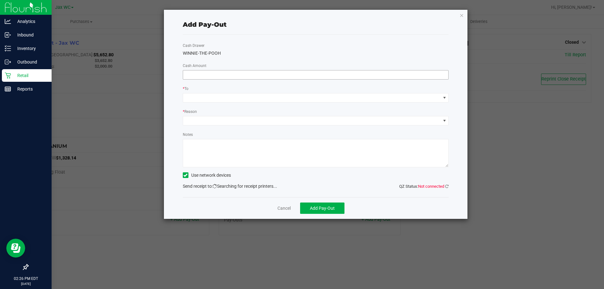
click at [274, 75] on input at bounding box center [315, 74] width 265 height 9
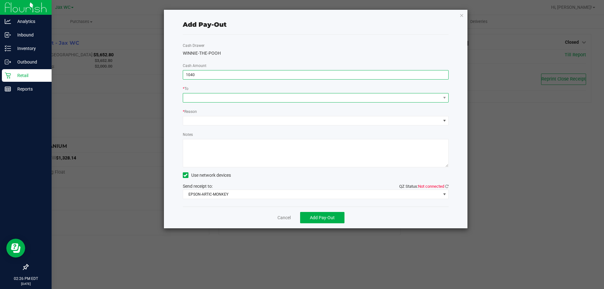
type input "$1,040.00"
click at [410, 96] on span at bounding box center [311, 97] width 257 height 9
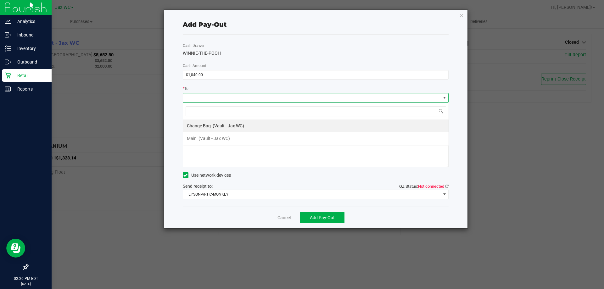
scroll to position [9, 266]
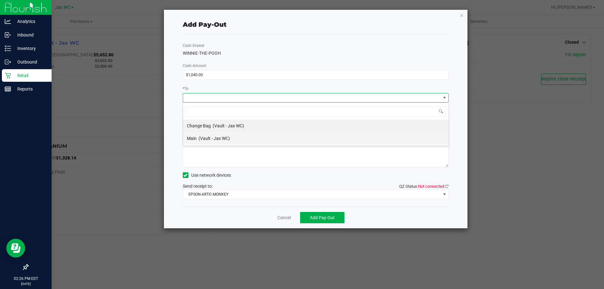
click at [238, 139] on li "Main (Vault - Jax WC)" at bounding box center [315, 138] width 265 height 13
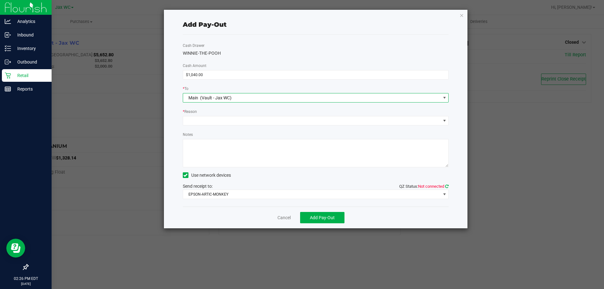
click at [445, 185] on icon at bounding box center [446, 186] width 3 height 4
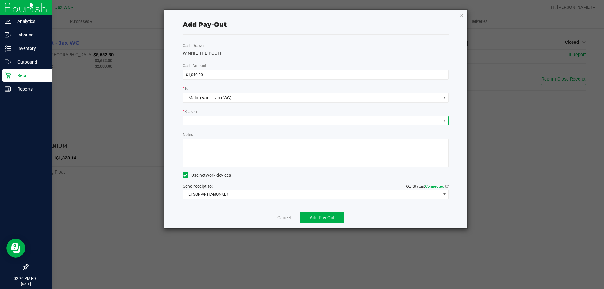
click at [220, 119] on span at bounding box center [311, 120] width 257 height 9
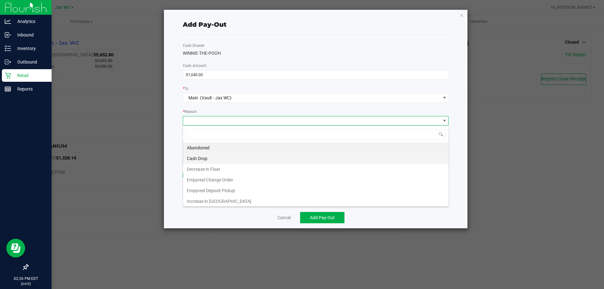
click at [208, 155] on li "Cash Drop" at bounding box center [315, 158] width 265 height 11
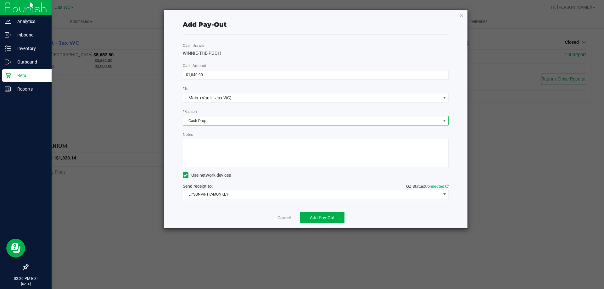
click at [204, 147] on textarea "Notes" at bounding box center [316, 153] width 266 height 28
type textarea "cash drop-ap"
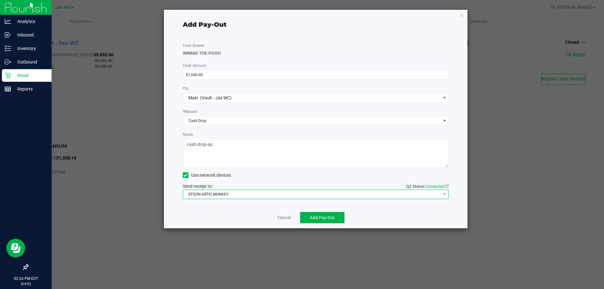
click at [230, 195] on span "EPSON-ARTIC-MONKEY" at bounding box center [311, 194] width 257 height 9
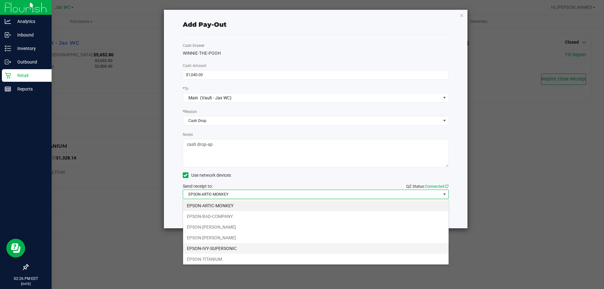
click at [231, 246] on li "EPSON-IVY-SUPERSONIC" at bounding box center [315, 248] width 265 height 11
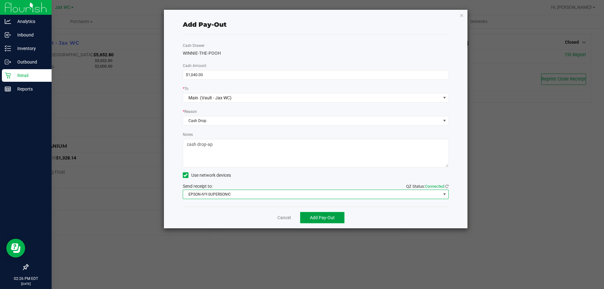
click at [319, 220] on button "Add Pay-Out" at bounding box center [322, 217] width 44 height 11
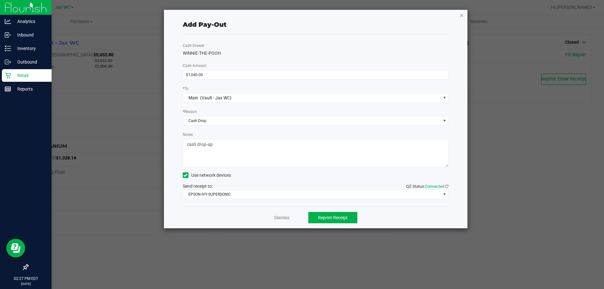
click at [461, 15] on icon "button" at bounding box center [461, 15] width 4 height 8
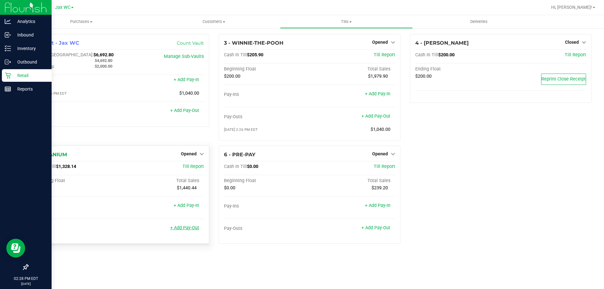
click at [196, 230] on link "+ Add Pay-Out" at bounding box center [184, 227] width 29 height 5
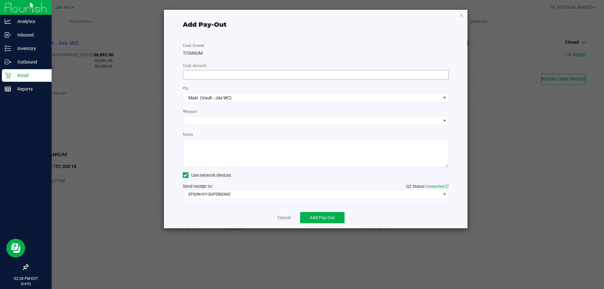
click at [225, 76] on input at bounding box center [315, 74] width 265 height 9
type input "$1,160.00"
click at [215, 115] on div "* Reason" at bounding box center [316, 112] width 266 height 8
click at [217, 122] on span at bounding box center [311, 120] width 257 height 9
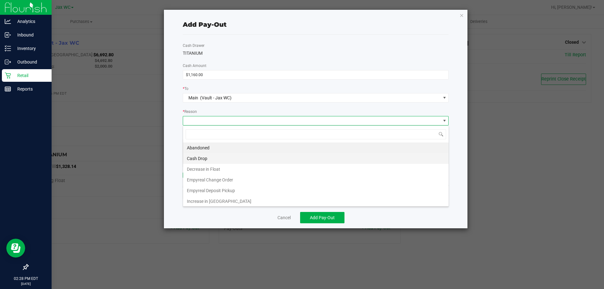
click at [214, 156] on li "Cash Drop" at bounding box center [315, 158] width 265 height 11
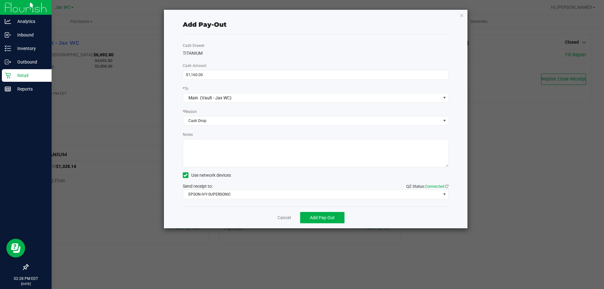
click at [214, 146] on textarea "Notes" at bounding box center [316, 153] width 266 height 28
type textarea "Cash drop - AP"
click at [324, 216] on span "Add Pay-Out" at bounding box center [322, 217] width 25 height 5
click at [459, 19] on div "Add Pay-Out Cash Drawer TITANIUM Cash Amount $1,160.00 * To Main (Vault - Jax W…" at bounding box center [316, 119] width 304 height 218
click at [462, 16] on icon "button" at bounding box center [461, 15] width 4 height 8
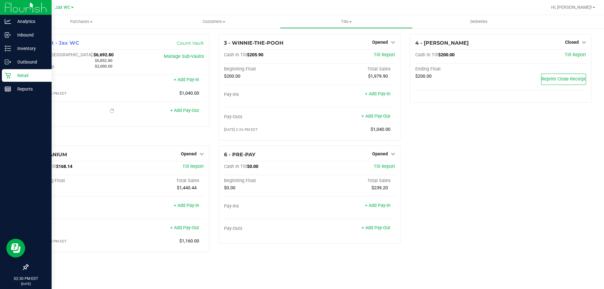
click at [454, 234] on div "1 - Vault - Jax WC Count Vault Cash In Vault: $6,692.80 Main: $5,852.80 Change …" at bounding box center [309, 145] width 573 height 223
